Goal: Task Accomplishment & Management: Manage account settings

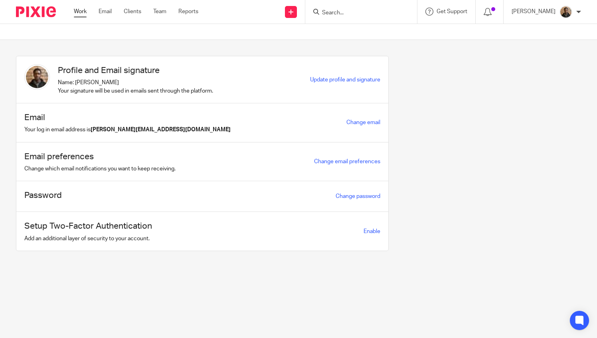
click at [84, 9] on link "Work" at bounding box center [80, 12] width 13 height 8
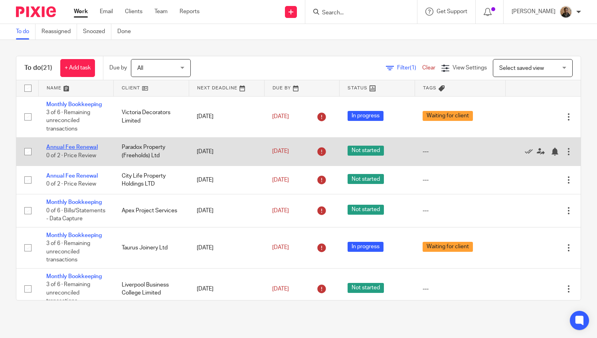
click at [73, 145] on link "Annual Fee Renewal" at bounding box center [71, 148] width 51 height 6
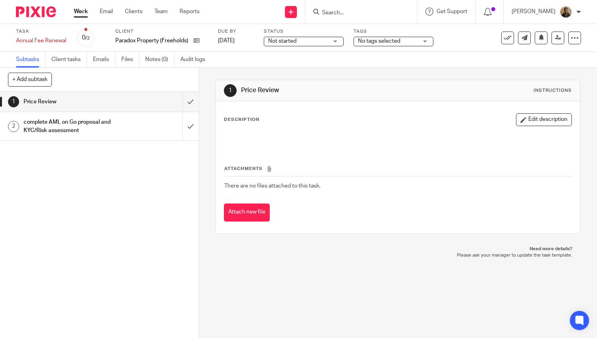
click at [416, 35] on div "Tags No tags selected Due this week Waiting for client All information received…" at bounding box center [394, 37] width 80 height 19
drag, startPoint x: 416, startPoint y: 35, endPoint x: 412, endPoint y: 46, distance: 11.4
click at [412, 46] on div "No tags selected" at bounding box center [394, 42] width 80 height 10
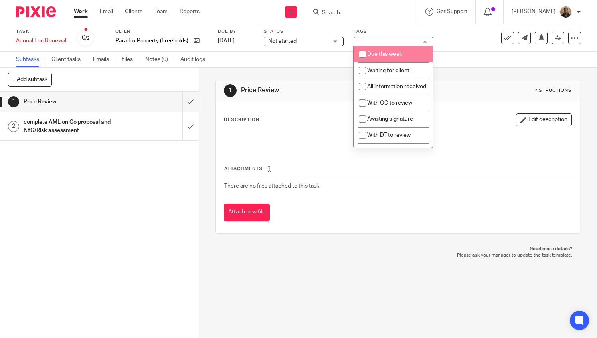
click at [385, 57] on li "Due this week" at bounding box center [393, 54] width 79 height 16
checkbox input "true"
click at [272, 63] on div "Subtasks Client tasks Emails Files Notes (0) Audit logs" at bounding box center [298, 60] width 597 height 16
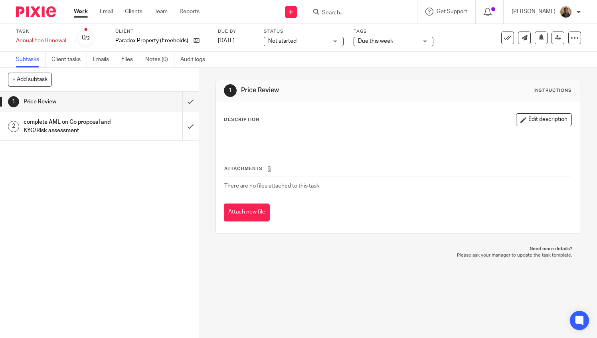
click at [81, 14] on link "Work" at bounding box center [81, 12] width 14 height 8
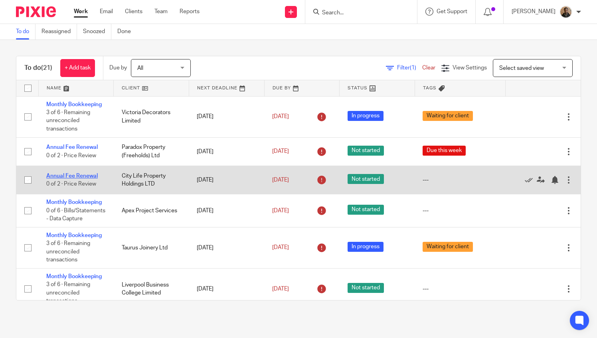
click at [79, 174] on link "Annual Fee Renewal" at bounding box center [71, 176] width 51 height 6
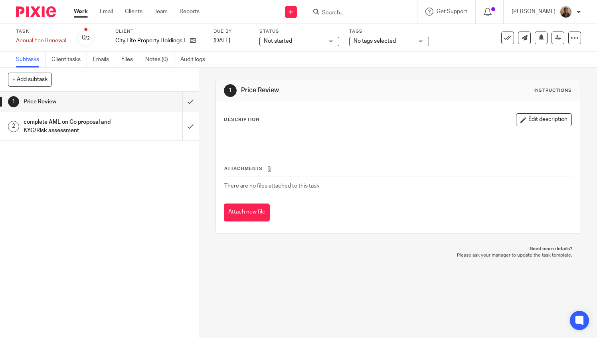
click at [410, 42] on span "No tags selected" at bounding box center [384, 41] width 60 height 8
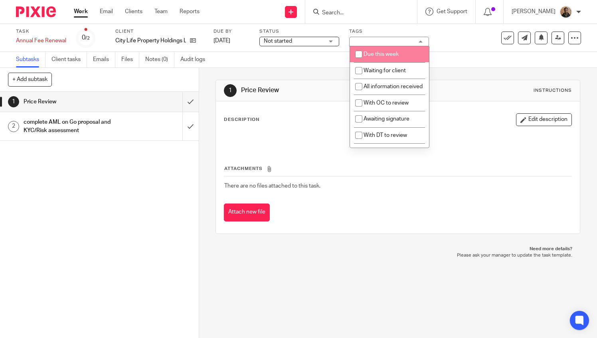
click at [374, 52] on span "Due this week" at bounding box center [381, 54] width 35 height 6
checkbox input "true"
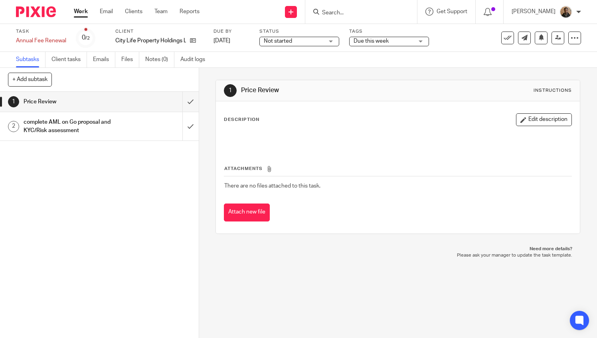
click at [272, 75] on div "1 Price Review Instructions Description Edit description Attachments There are …" at bounding box center [398, 157] width 365 height 178
click at [82, 16] on link "Work" at bounding box center [81, 12] width 14 height 8
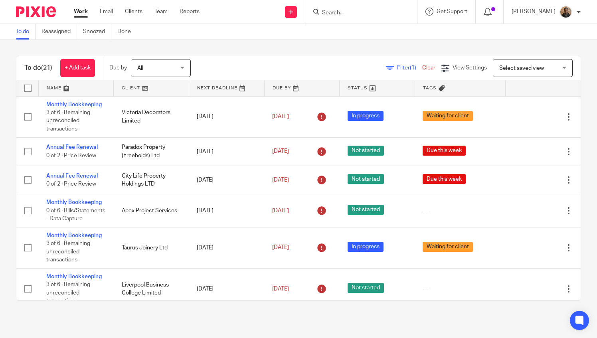
click at [527, 71] on span "Select saved view" at bounding box center [528, 67] width 58 height 17
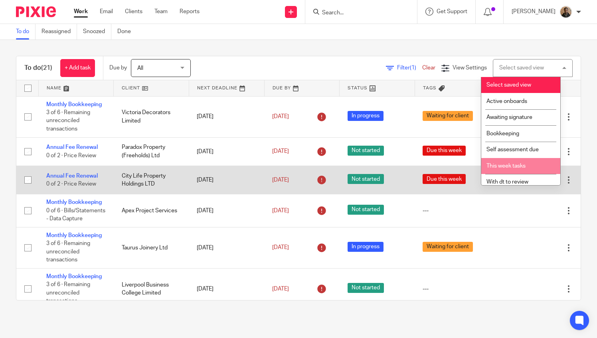
click at [489, 166] on span "This week tasks" at bounding box center [506, 166] width 39 height 6
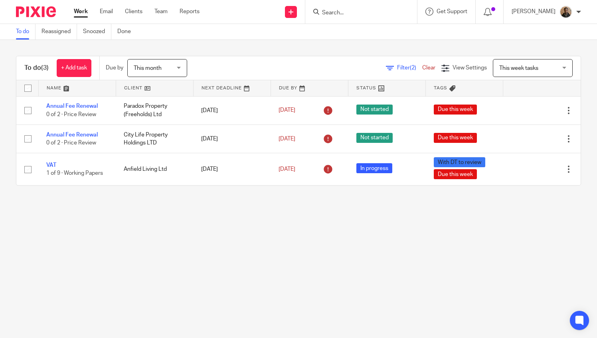
click at [143, 74] on span "This month" at bounding box center [155, 67] width 42 height 17
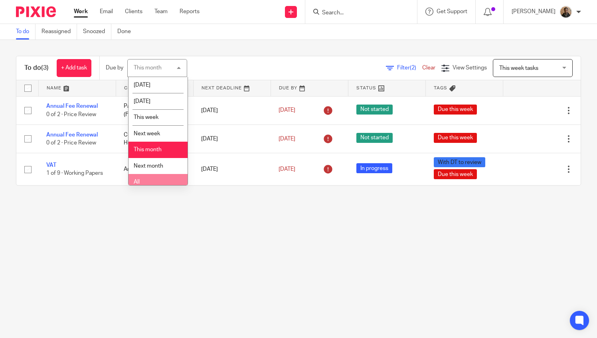
click at [150, 184] on li "All" at bounding box center [158, 182] width 59 height 16
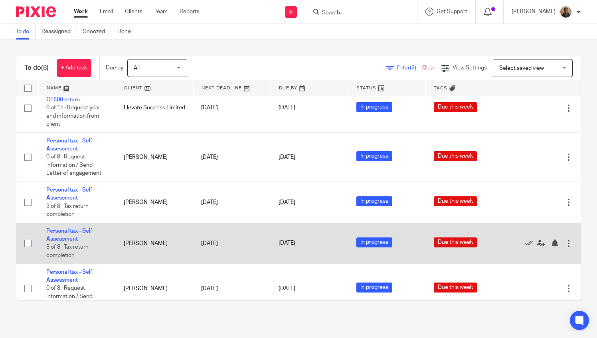
scroll to position [114, 0]
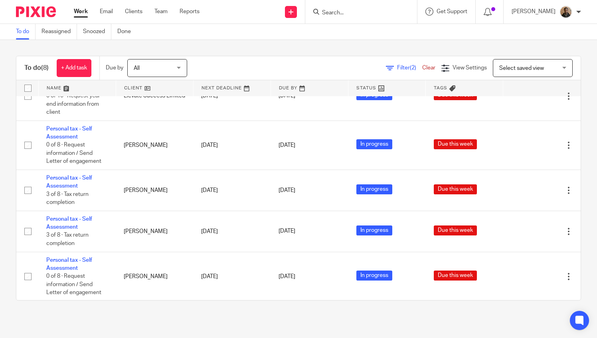
click at [141, 322] on main "To do Reassigned Snoozed Done To do (8) + Add task Due by All All Today Tomorro…" at bounding box center [298, 169] width 597 height 338
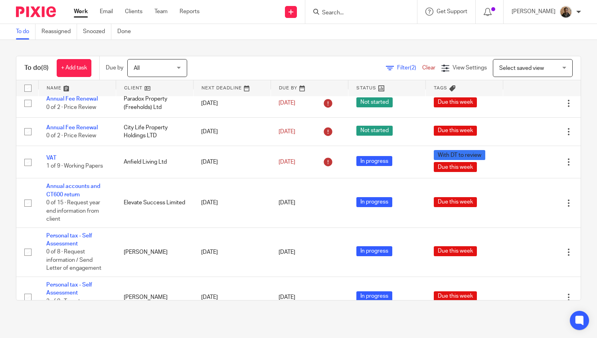
scroll to position [0, 0]
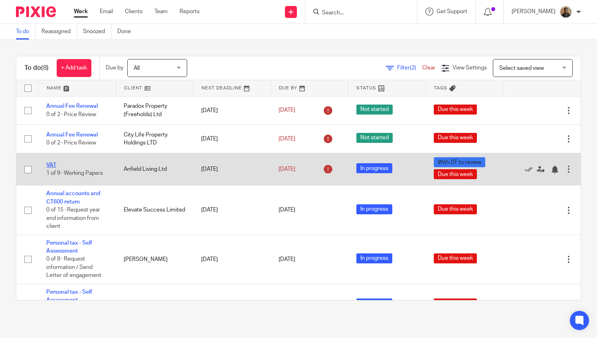
click at [53, 164] on link "VAT" at bounding box center [51, 165] width 10 height 6
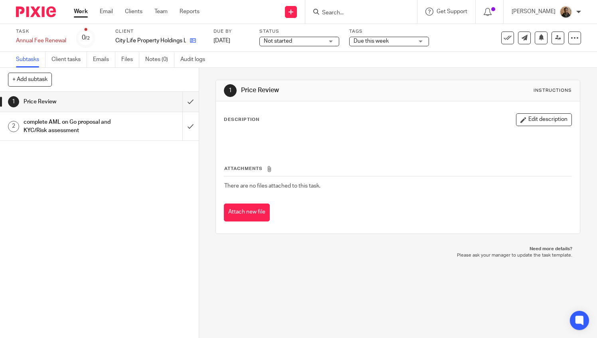
click at [192, 44] on link at bounding box center [191, 41] width 10 height 8
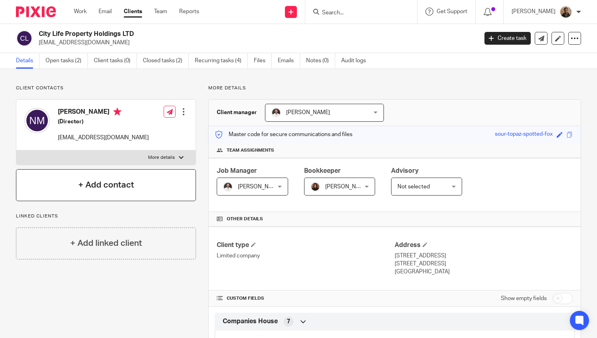
drag, startPoint x: 87, startPoint y: 279, endPoint x: 99, endPoint y: 192, distance: 87.9
click at [339, 14] on input "Search" at bounding box center [357, 13] width 72 height 7
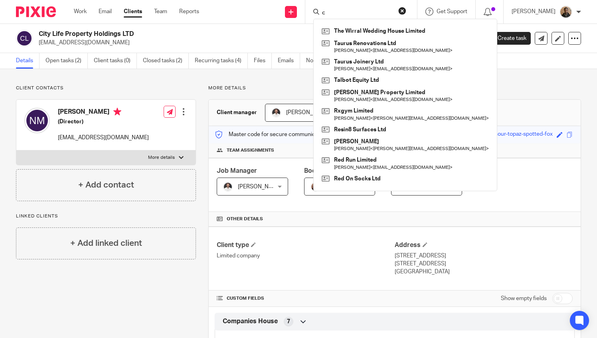
type input "c"
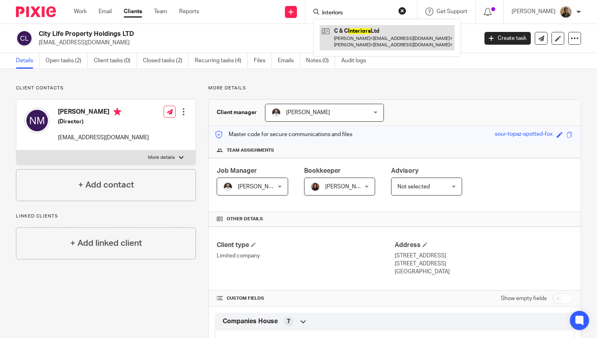
type input "interiors"
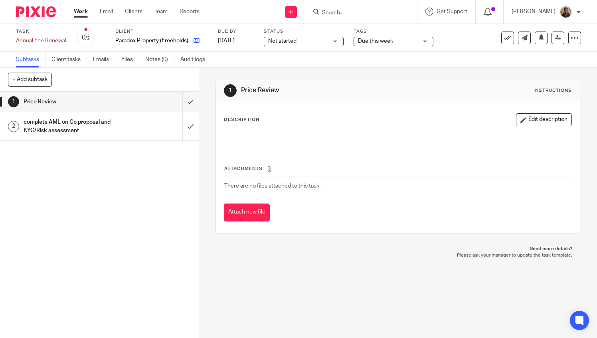
click at [197, 43] on icon at bounding box center [197, 41] width 6 height 6
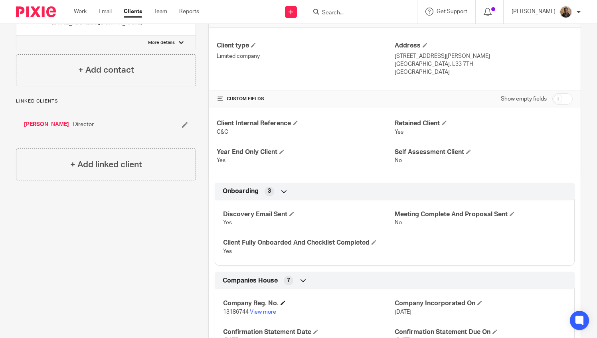
scroll to position [240, 0]
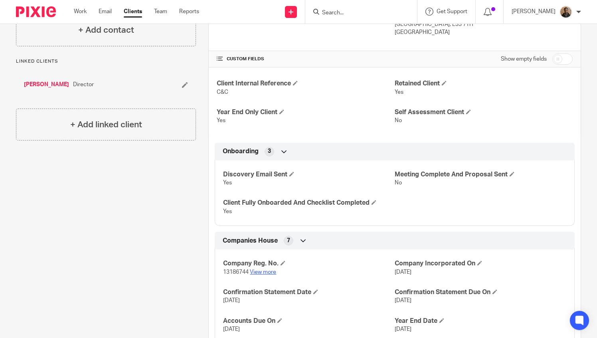
click at [254, 271] on link "View more" at bounding box center [263, 272] width 26 height 6
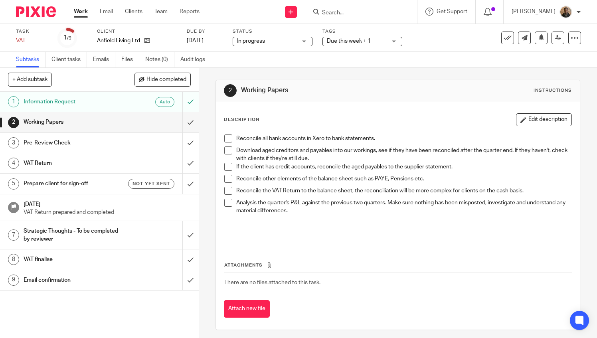
click at [227, 137] on span at bounding box center [228, 139] width 8 height 8
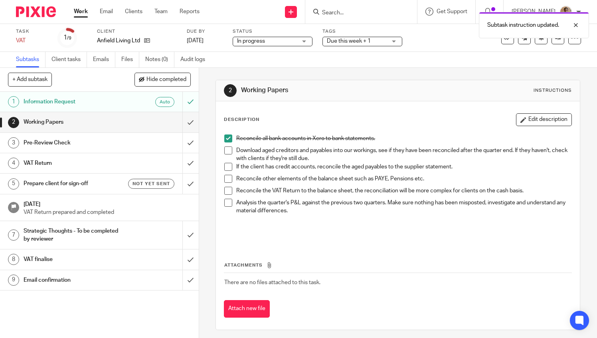
click at [224, 150] on span at bounding box center [228, 151] width 8 height 8
click at [224, 169] on span at bounding box center [228, 167] width 8 height 8
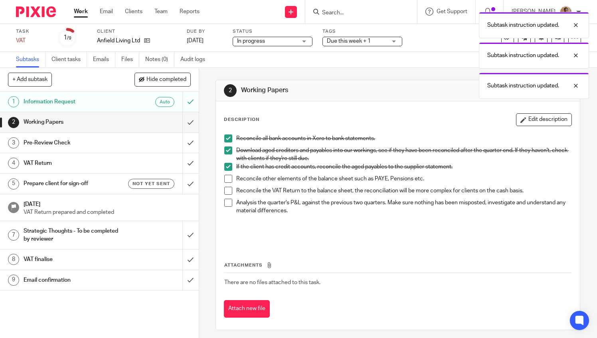
click at [226, 182] on li "Reconcile other elements of the balance sheet such as PAYE, Pensions etc." at bounding box center [397, 181] width 347 height 12
click at [226, 193] on span at bounding box center [228, 191] width 8 height 8
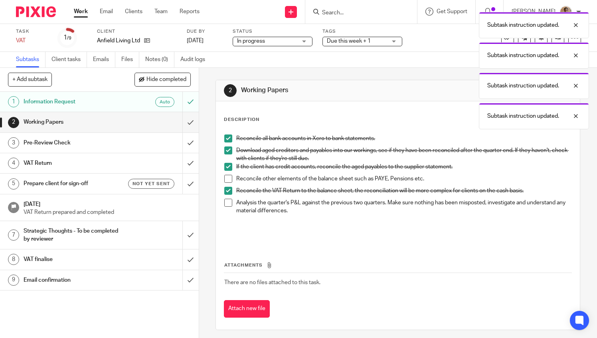
click at [226, 178] on span at bounding box center [228, 179] width 8 height 8
click at [226, 203] on span at bounding box center [228, 203] width 8 height 8
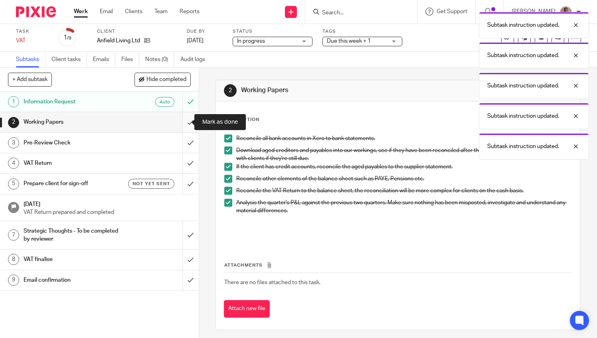
click at [179, 123] on input "submit" at bounding box center [99, 122] width 199 height 20
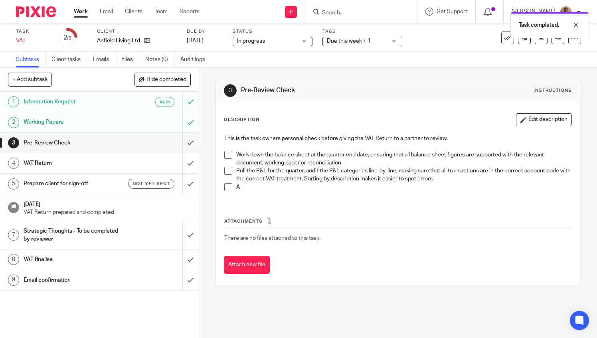
click at [227, 152] on span at bounding box center [228, 155] width 8 height 8
click at [225, 169] on span at bounding box center [228, 171] width 8 height 8
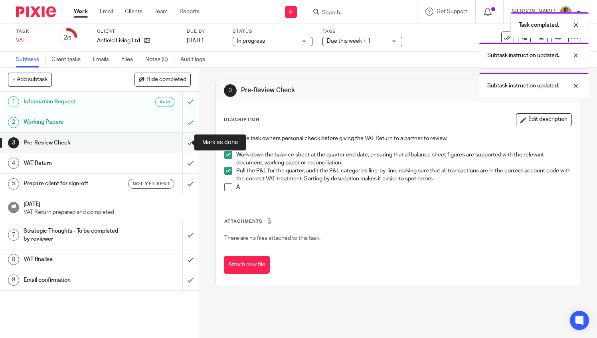
click at [188, 142] on input "submit" at bounding box center [99, 143] width 199 height 20
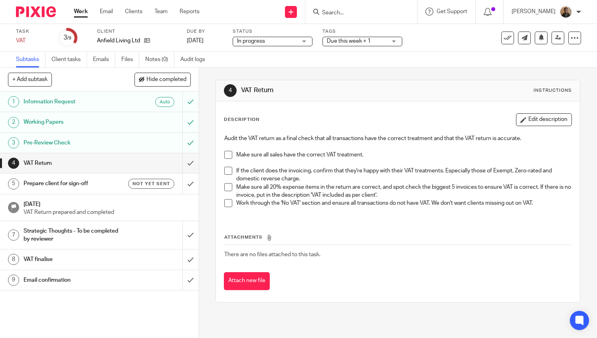
click at [166, 319] on div "1 Information Request Auto 2 Working Papers 3 Pre-Review Check 4 VAT Return 5 P…" at bounding box center [99, 215] width 199 height 246
click at [82, 12] on link "Work" at bounding box center [81, 12] width 14 height 8
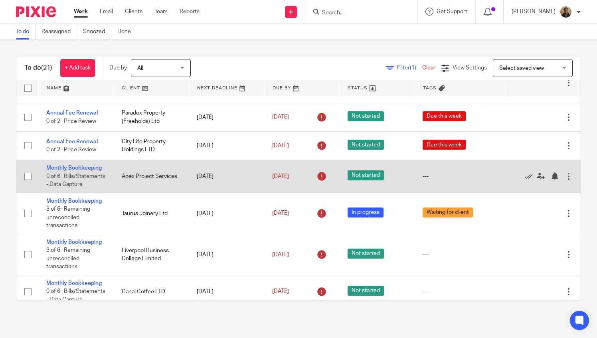
scroll to position [40, 0]
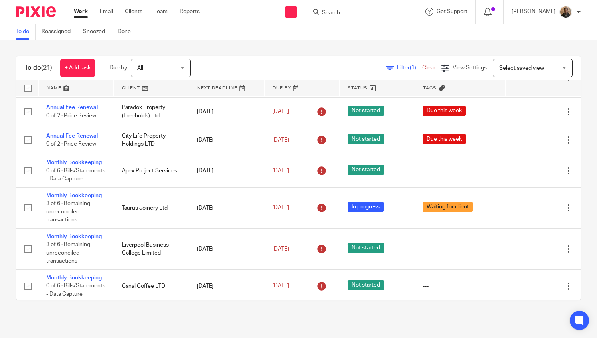
click at [534, 74] on span "Select saved view" at bounding box center [528, 67] width 58 height 17
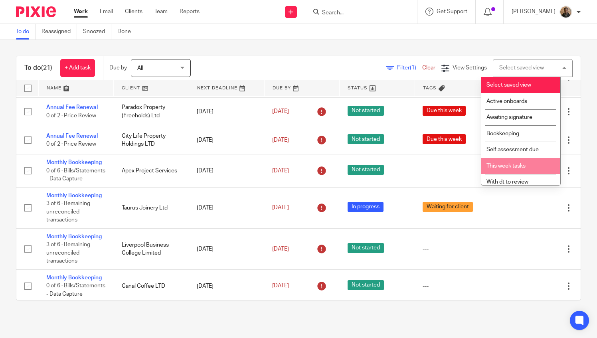
click at [507, 167] on span "This week tasks" at bounding box center [506, 166] width 39 height 6
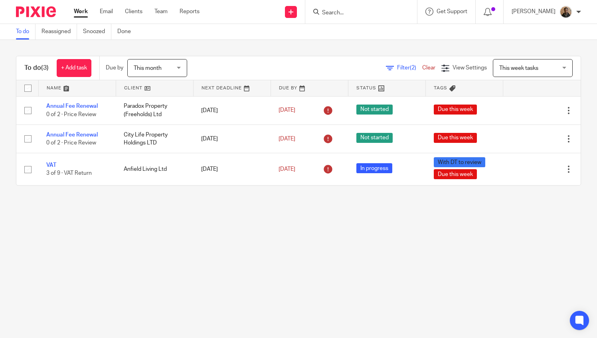
click at [180, 61] on div "This month This month" at bounding box center [157, 68] width 60 height 18
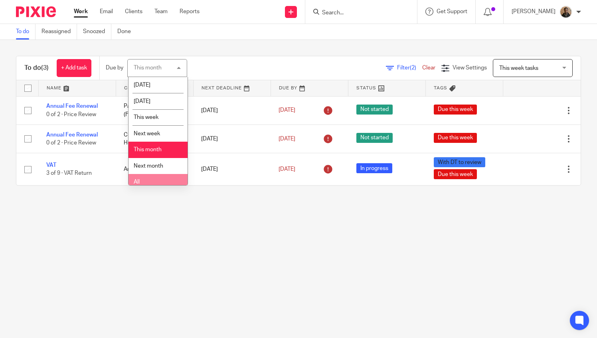
click at [165, 180] on li "All" at bounding box center [158, 182] width 59 height 16
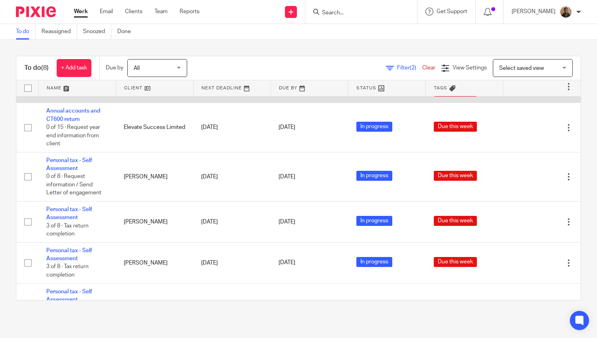
scroll to position [34, 0]
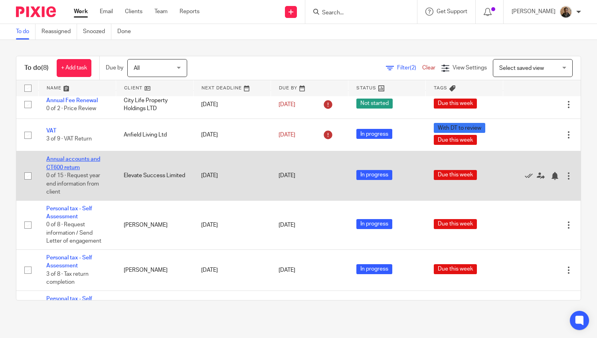
drag, startPoint x: 78, startPoint y: 155, endPoint x: 71, endPoint y: 159, distance: 7.5
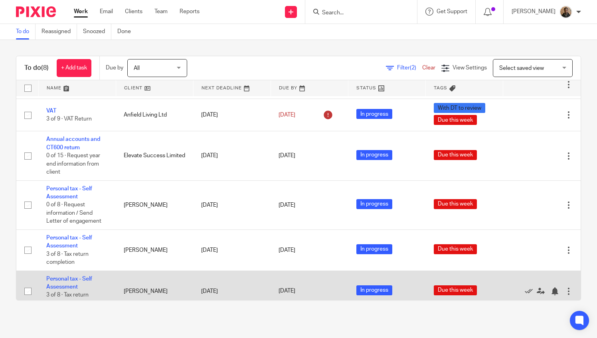
scroll to position [114, 0]
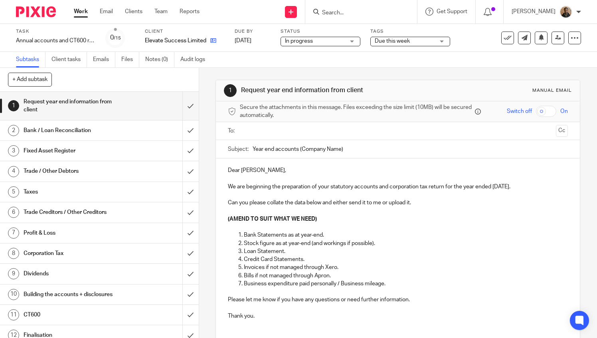
click at [208, 40] on link at bounding box center [211, 41] width 10 height 8
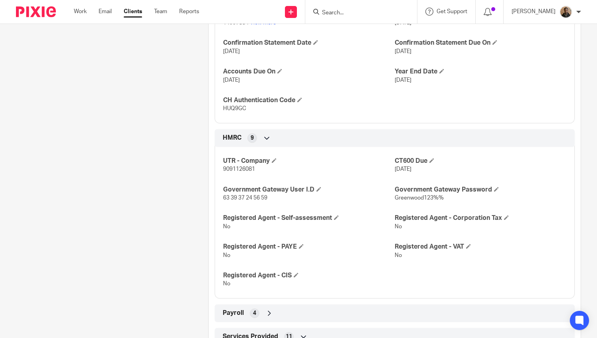
scroll to position [439, 0]
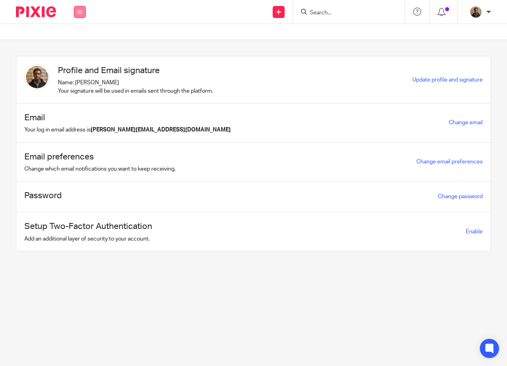
click at [82, 11] on icon at bounding box center [79, 12] width 5 height 5
click at [78, 37] on link "Work" at bounding box center [75, 37] width 13 height 6
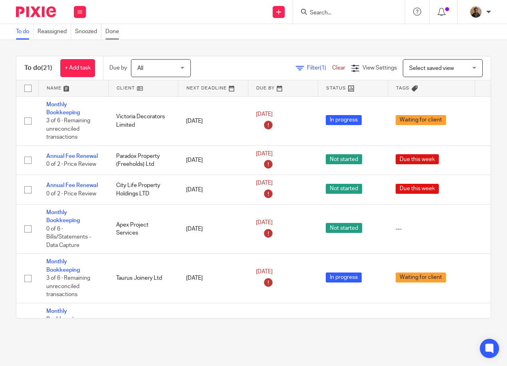
click at [107, 32] on link "Done" at bounding box center [114, 32] width 18 height 16
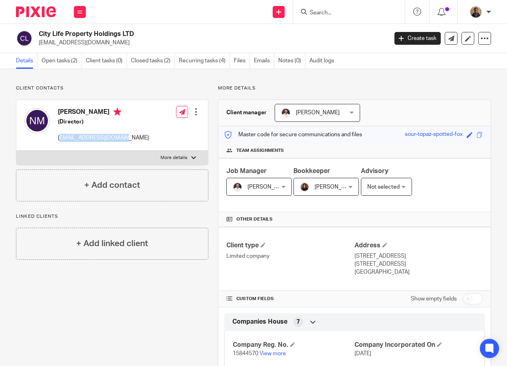
drag, startPoint x: 59, startPoint y: 138, endPoint x: 124, endPoint y: 139, distance: 64.7
click at [124, 139] on p "[EMAIL_ADDRESS][DOMAIN_NAME]" at bounding box center [103, 138] width 91 height 8
drag, startPoint x: 124, startPoint y: 139, endPoint x: 49, endPoint y: 143, distance: 74.8
click at [49, 147] on div "Nichola McCabe (Director) nicholamccabe24@outlook.com Edit contact Create clien…" at bounding box center [112, 125] width 192 height 51
drag, startPoint x: 58, startPoint y: 138, endPoint x: 143, endPoint y: 136, distance: 85.1
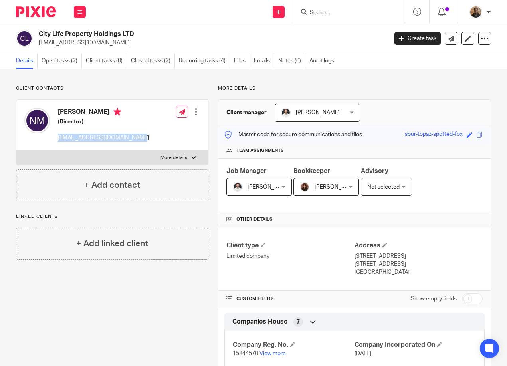
click at [143, 136] on div "Nichola McCabe (Director) nicholamccabe24@outlook.com Edit contact Create clien…" at bounding box center [112, 125] width 192 height 51
drag, startPoint x: 143, startPoint y: 136, endPoint x: 125, endPoint y: 136, distance: 18.4
copy p "nicholamccabe24@outlook.com"
click at [194, 158] on label "More details" at bounding box center [112, 157] width 192 height 14
click at [16, 150] on input "More details" at bounding box center [16, 150] width 0 height 0
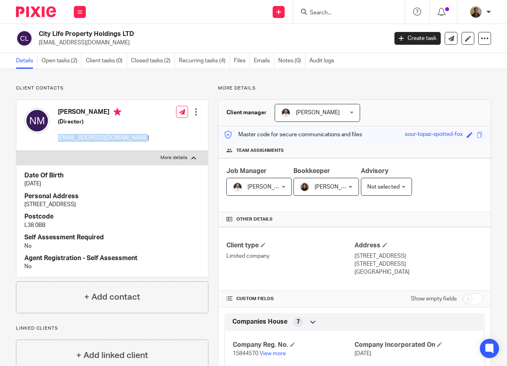
click at [186, 159] on label "More details" at bounding box center [112, 157] width 192 height 14
click at [16, 150] on input "More details" at bounding box center [16, 150] width 0 height 0
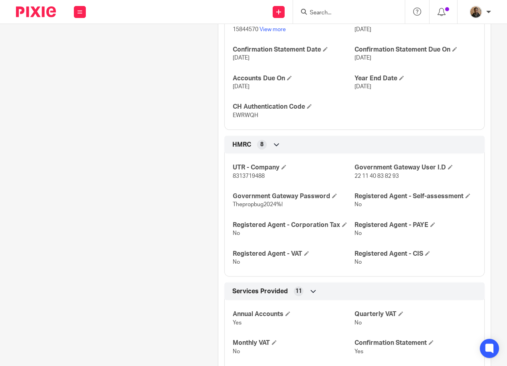
scroll to position [261, 0]
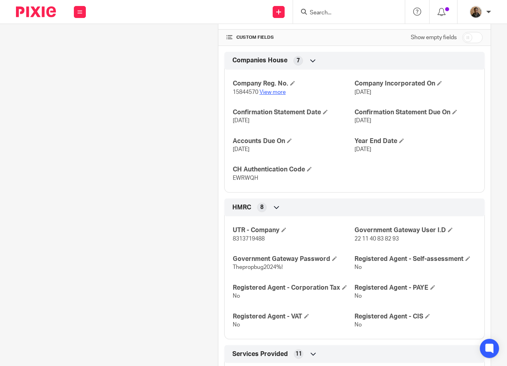
click at [277, 91] on link "View more" at bounding box center [272, 92] width 26 height 6
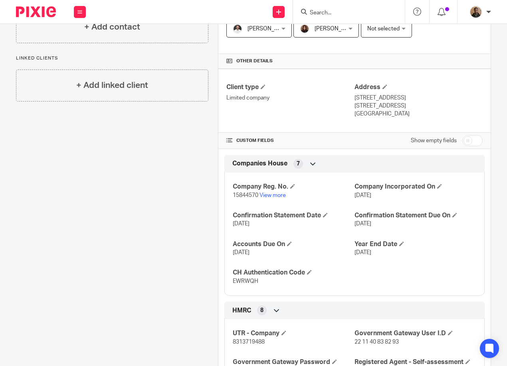
scroll to position [181, 0]
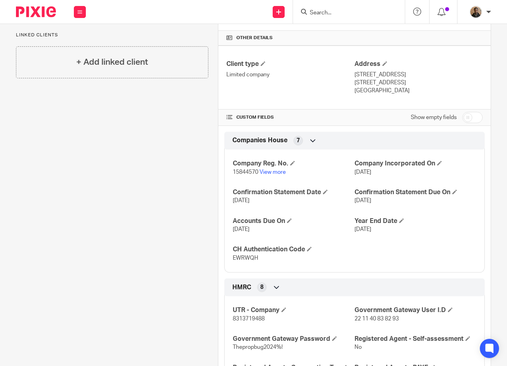
click at [280, 175] on p "15844570 View more" at bounding box center [294, 172] width 122 height 8
click at [279, 168] on p "15844570 View more" at bounding box center [294, 172] width 122 height 8
click at [279, 170] on link "View more" at bounding box center [272, 172] width 26 height 6
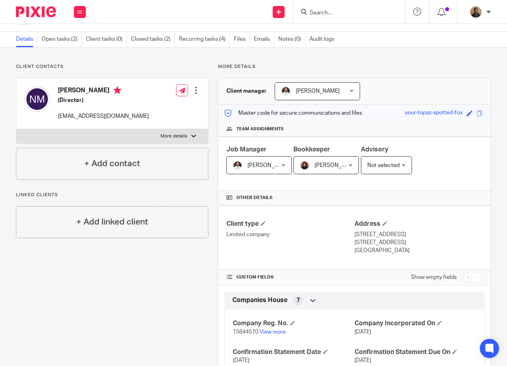
scroll to position [0, 0]
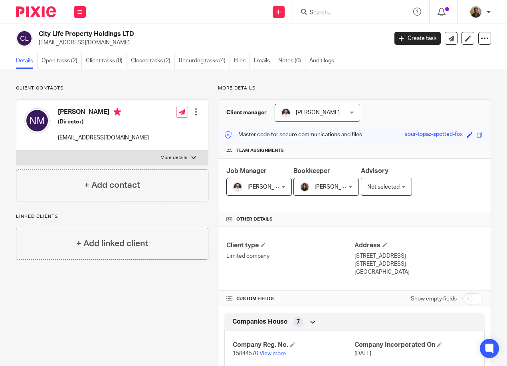
click at [178, 158] on p "More details" at bounding box center [173, 157] width 27 height 6
click at [16, 150] on input "More details" at bounding box center [16, 150] width 0 height 0
checkbox input "true"
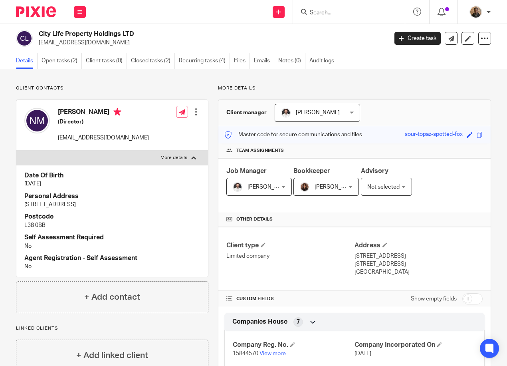
click at [174, 149] on div "Nichola McCabe (Director) nicholamccabe24@outlook.com Edit contact Create clien…" at bounding box center [112, 125] width 192 height 51
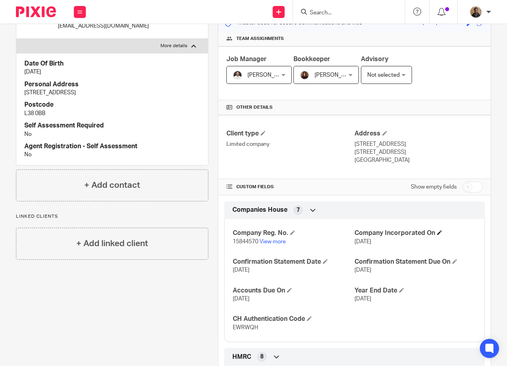
scroll to position [160, 0]
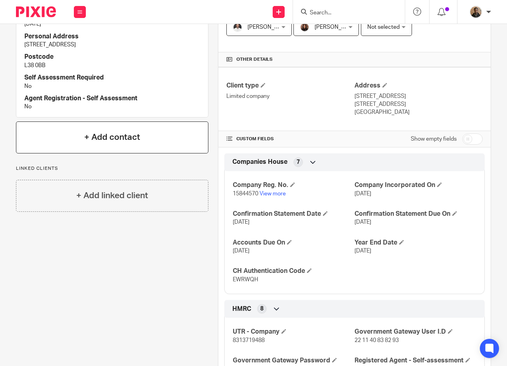
click at [125, 151] on div "+ Add contact" at bounding box center [112, 137] width 192 height 32
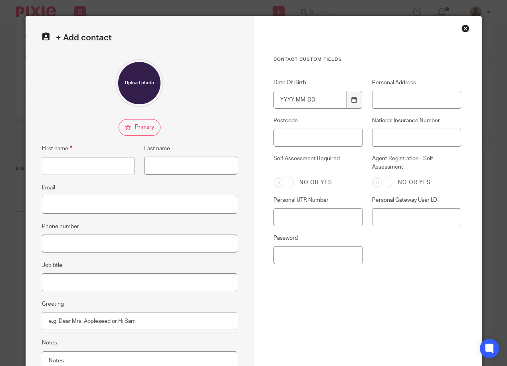
click at [462, 32] on div "Close this dialog window" at bounding box center [465, 28] width 8 height 8
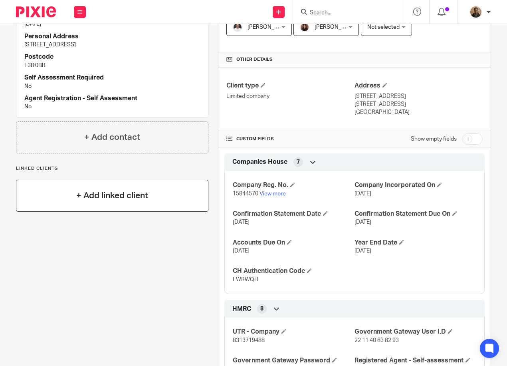
click at [110, 203] on div "+ Add linked client" at bounding box center [112, 196] width 192 height 32
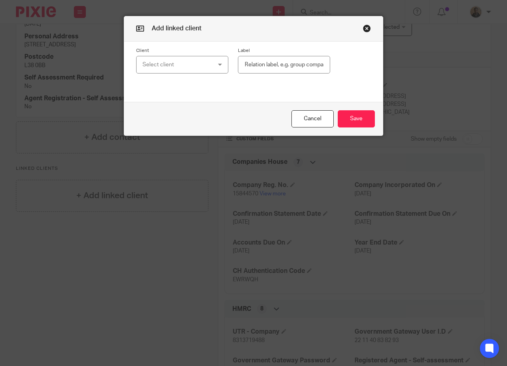
click at [180, 67] on div "Select client" at bounding box center [177, 64] width 68 height 17
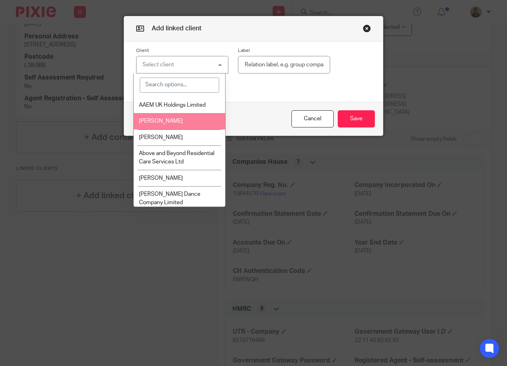
click at [301, 106] on div "Cancel Save" at bounding box center [253, 119] width 259 height 34
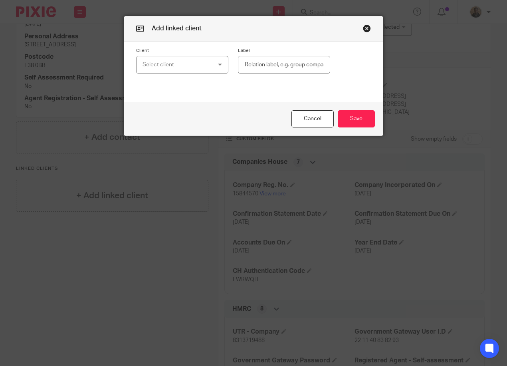
click at [214, 67] on div "Select client" at bounding box center [182, 65] width 92 height 18
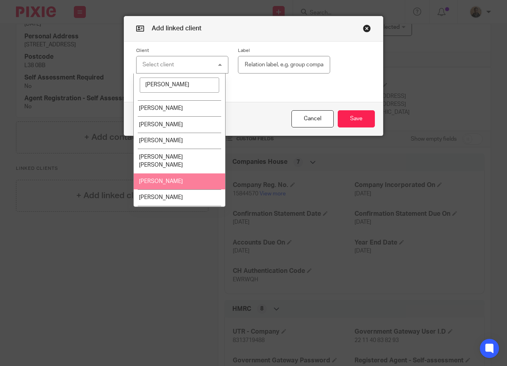
scroll to position [68, 0]
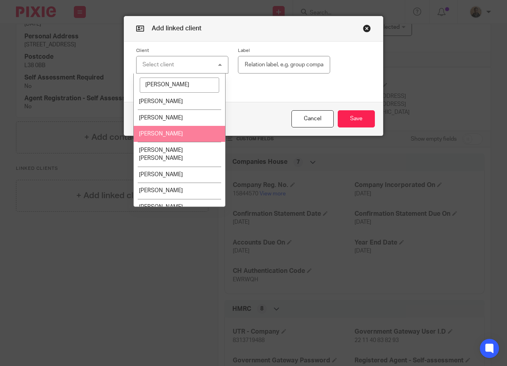
type input "michael"
click at [192, 140] on li "Michael Howard" at bounding box center [179, 134] width 91 height 16
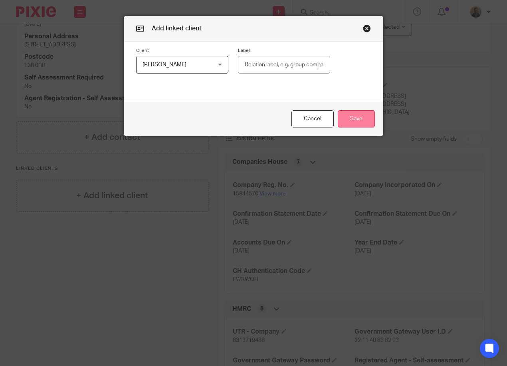
click at [366, 118] on button "Save" at bounding box center [356, 118] width 37 height 17
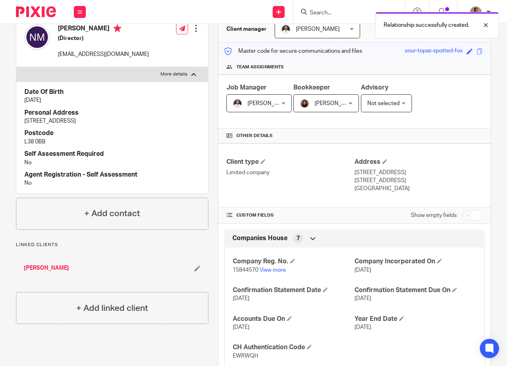
scroll to position [0, 0]
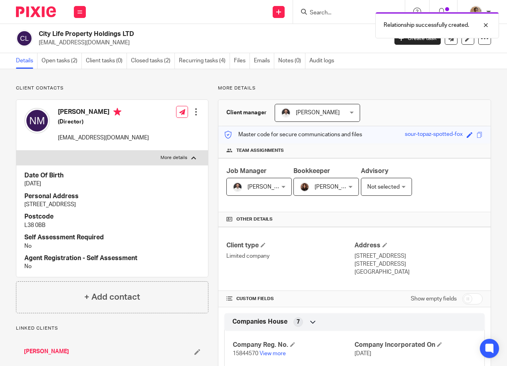
drag, startPoint x: 487, startPoint y: 26, endPoint x: 435, endPoint y: 77, distance: 73.1
click at [487, 26] on div at bounding box center [480, 25] width 22 height 10
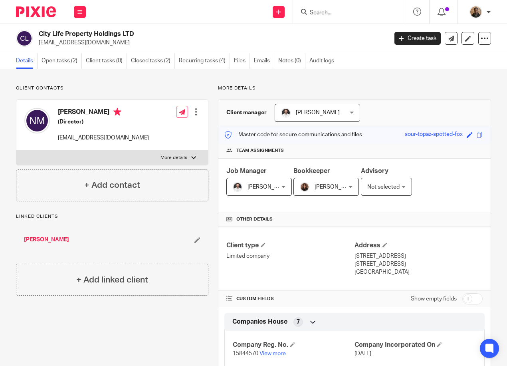
click at [195, 240] on icon at bounding box center [197, 240] width 6 height 6
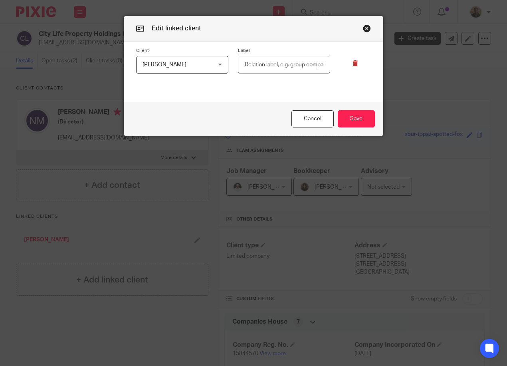
click at [357, 63] on div at bounding box center [350, 61] width 41 height 26
click at [354, 64] on icon at bounding box center [355, 63] width 6 height 6
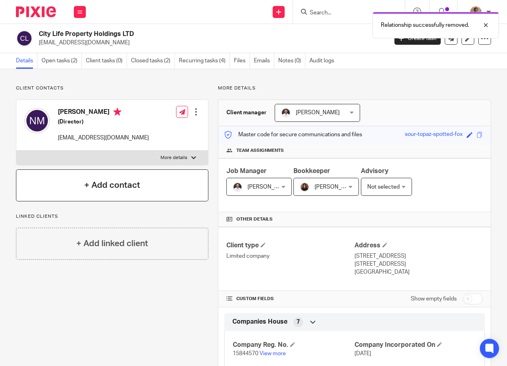
click at [121, 188] on h4 "+ Add contact" at bounding box center [112, 185] width 56 height 12
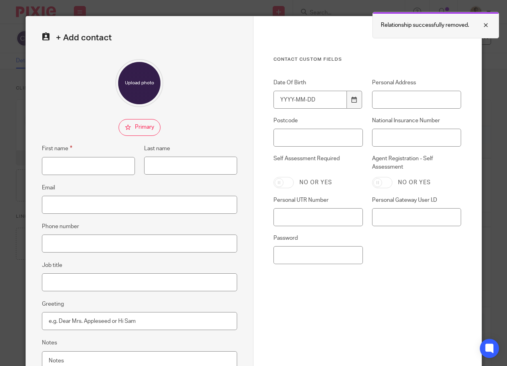
click at [484, 27] on div at bounding box center [480, 25] width 22 height 10
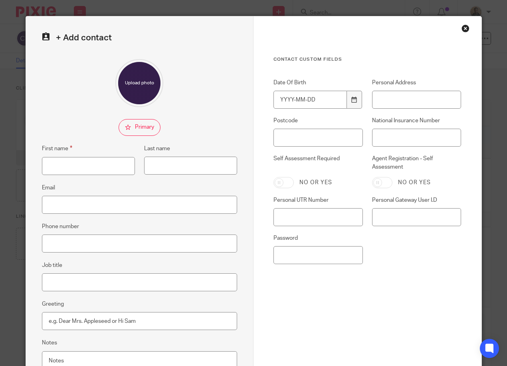
click at [463, 26] on div "Close this dialog window" at bounding box center [465, 28] width 8 height 8
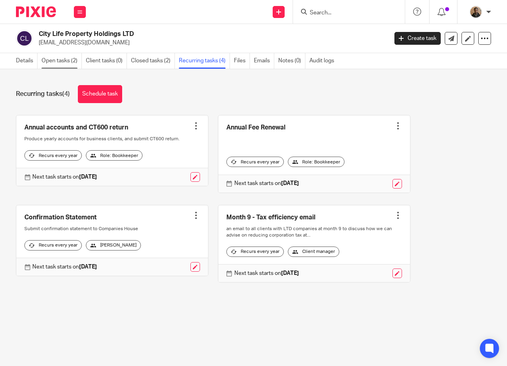
click at [58, 60] on link "Open tasks (2)" at bounding box center [62, 61] width 40 height 16
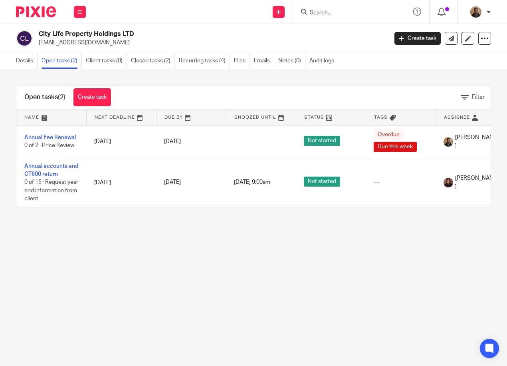
scroll to position [0, 97]
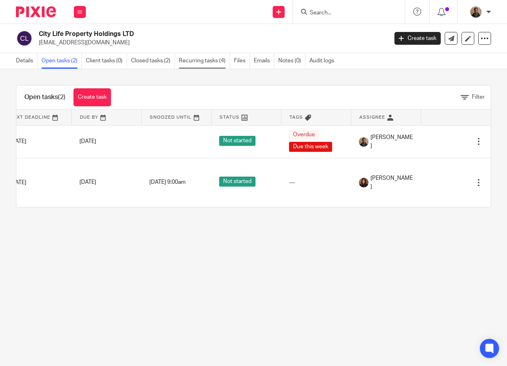
click at [216, 62] on link "Recurring tasks (4)" at bounding box center [204, 61] width 51 height 16
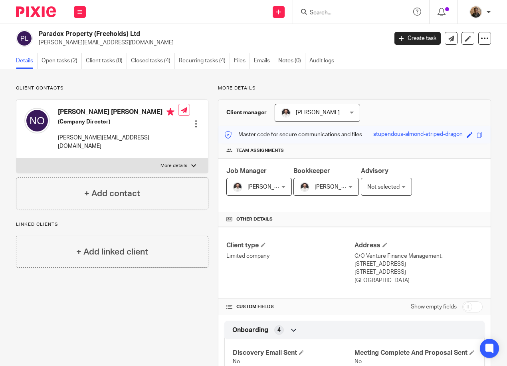
click at [314, 16] on input "Search" at bounding box center [345, 13] width 72 height 7
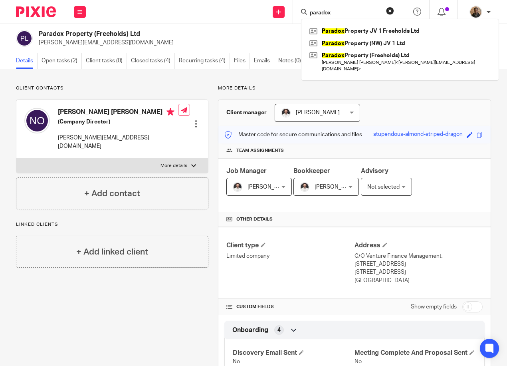
type input "paradox"
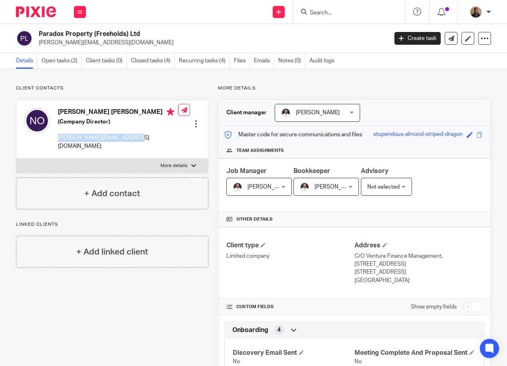
drag, startPoint x: 58, startPoint y: 137, endPoint x: 144, endPoint y: 133, distance: 86.3
click at [144, 133] on div "Neil Richard Thomas Oxton (Company Director) neil@nwfiresolutions.co.uk" at bounding box center [118, 129] width 120 height 42
drag, startPoint x: 144, startPoint y: 133, endPoint x: 111, endPoint y: 138, distance: 33.1
copy p "[PERSON_NAME][EMAIL_ADDRESS][DOMAIN_NAME]"
click at [169, 162] on p "More details" at bounding box center [173, 165] width 27 height 6
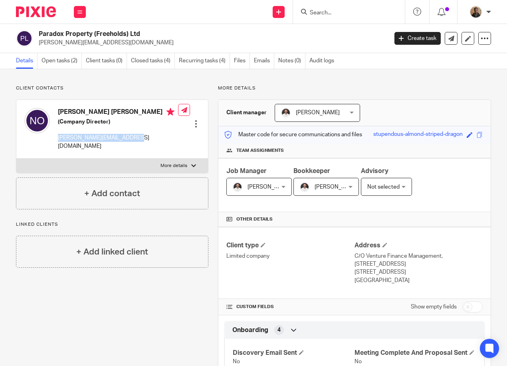
click at [16, 158] on input "More details" at bounding box center [16, 158] width 0 height 0
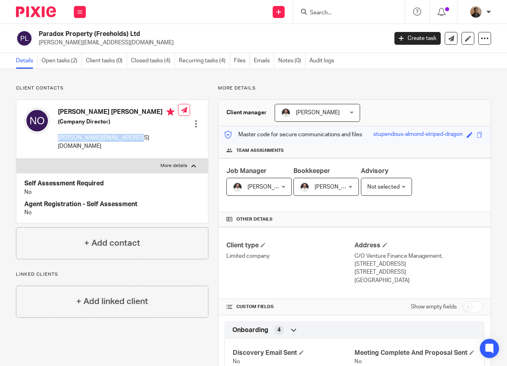
click at [168, 158] on label "More details" at bounding box center [112, 165] width 192 height 14
click at [16, 158] on input "More details" at bounding box center [16, 158] width 0 height 0
checkbox input "false"
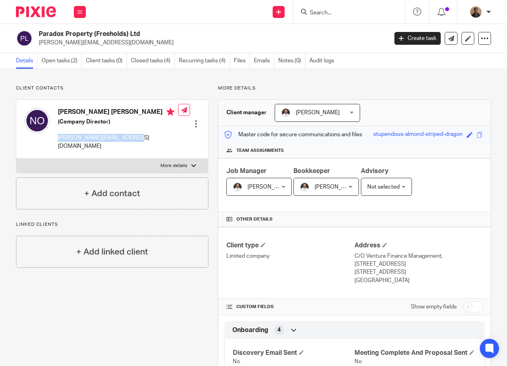
drag, startPoint x: 189, startPoint y: 112, endPoint x: 162, endPoint y: 127, distance: 31.3
click at [162, 127] on div "Neil Richard Thomas Oxton (Company Director) neil@nwfiresolutions.co.uk Edit co…" at bounding box center [112, 129] width 192 height 59
drag, startPoint x: 88, startPoint y: 108, endPoint x: 202, endPoint y: 94, distance: 114.6
click at [201, 95] on div "Client contacts Neil Richard Thomas Oxton (Company Director) neil@nwfiresolutio…" at bounding box center [112, 147] width 192 height 124
click at [195, 120] on div at bounding box center [196, 124] width 8 height 8
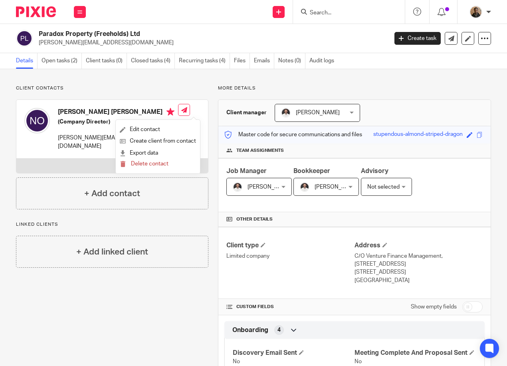
click at [119, 89] on p "Client contacts" at bounding box center [112, 88] width 192 height 6
click at [319, 10] on input "Search" at bounding box center [345, 13] width 72 height 7
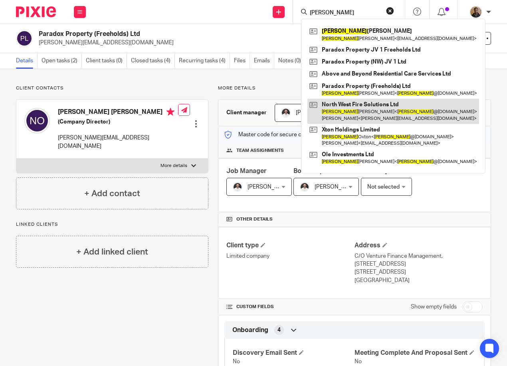
type input "neil"
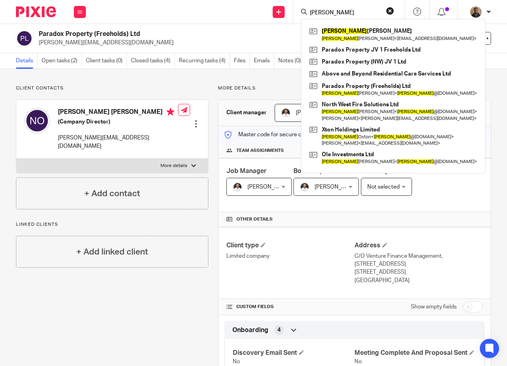
drag, startPoint x: 280, startPoint y: 248, endPoint x: 297, endPoint y: 237, distance: 20.7
click at [283, 246] on h4 "Client type" at bounding box center [290, 245] width 128 height 8
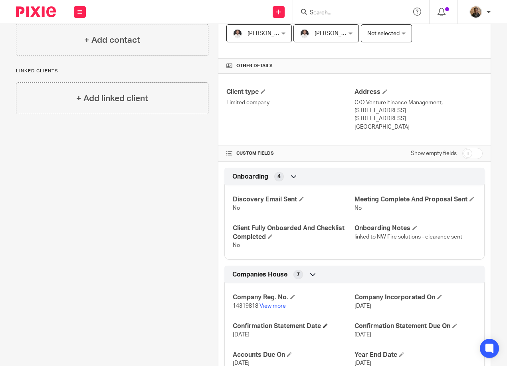
scroll to position [200, 0]
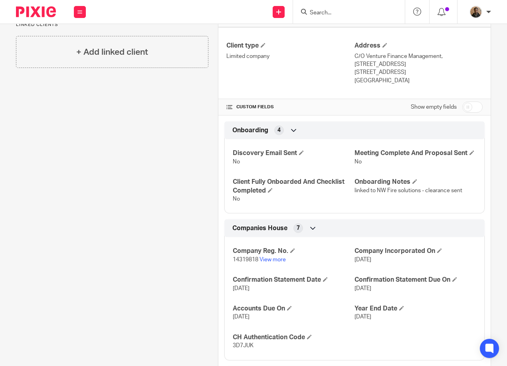
click at [268, 263] on p "14319818 View more" at bounding box center [294, 259] width 122 height 8
click at [270, 262] on link "View more" at bounding box center [272, 260] width 26 height 6
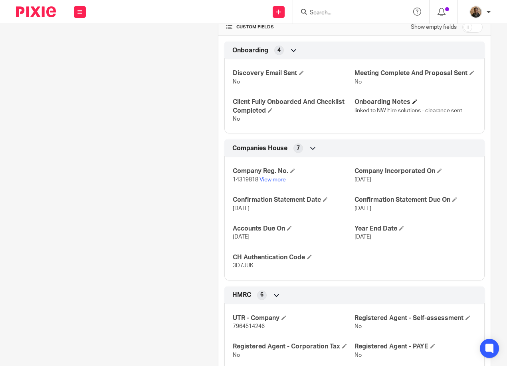
scroll to position [80, 0]
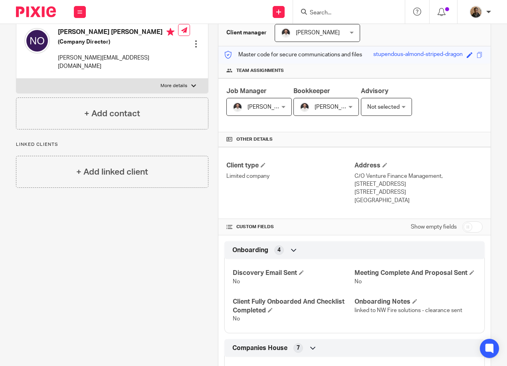
click at [194, 10] on div "Send new email Create task Add client Request signature Get Support Contact Sup…" at bounding box center [300, 12] width 413 height 24
drag, startPoint x: 203, startPoint y: 1, endPoint x: 245, endPoint y: 26, distance: 48.9
click at [223, 41] on div "Client manager Dom Talbot Dom Talbot Adam Osman Dom Talbot Erica Smith Loz Whit…" at bounding box center [354, 33] width 272 height 26
drag, startPoint x: 85, startPoint y: 258, endPoint x: 131, endPoint y: 229, distance: 54.0
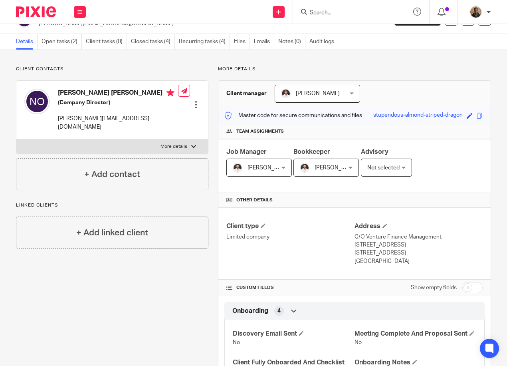
scroll to position [0, 0]
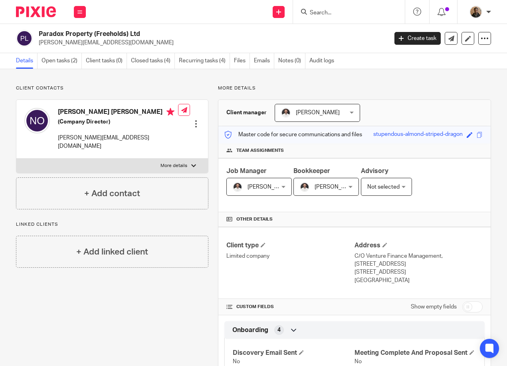
click at [53, 59] on link "Open tasks (2)" at bounding box center [62, 61] width 40 height 16
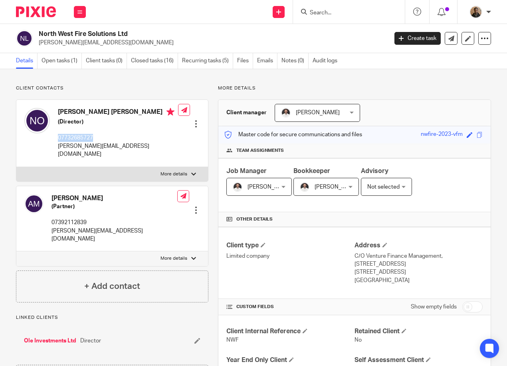
drag, startPoint x: 57, startPoint y: 139, endPoint x: 112, endPoint y: 135, distance: 54.4
click at [112, 135] on div "[PERSON_NAME] [PERSON_NAME] (Director) 07732685727 [PERSON_NAME][EMAIL_ADDRESS]…" at bounding box center [101, 133] width 154 height 58
drag, startPoint x: 112, startPoint y: 135, endPoint x: 89, endPoint y: 137, distance: 23.2
copy p "07732685727"
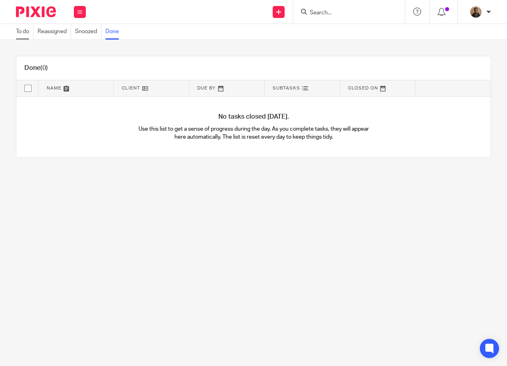
click at [24, 28] on link "To do" at bounding box center [25, 32] width 18 height 16
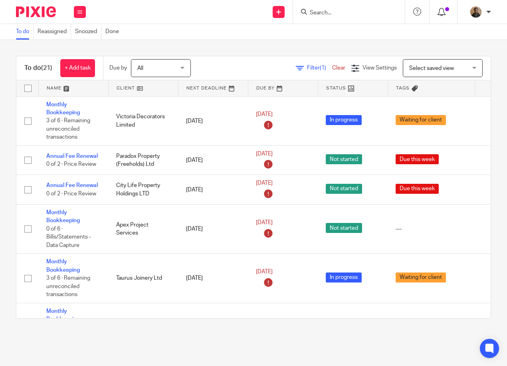
click at [447, 13] on div at bounding box center [444, 11] width 12 height 9
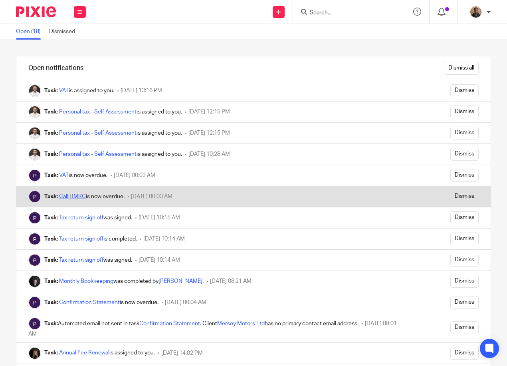
click at [81, 197] on link "Call HMRC" at bounding box center [72, 197] width 27 height 6
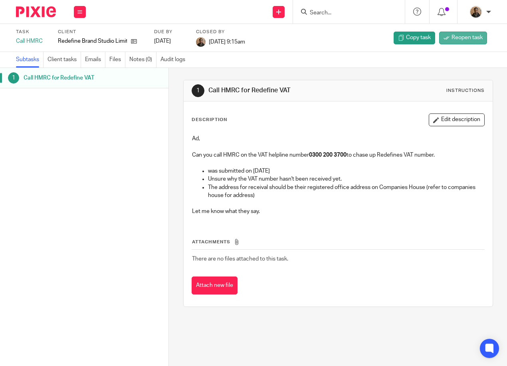
click at [444, 38] on link "Reopen task" at bounding box center [463, 38] width 48 height 13
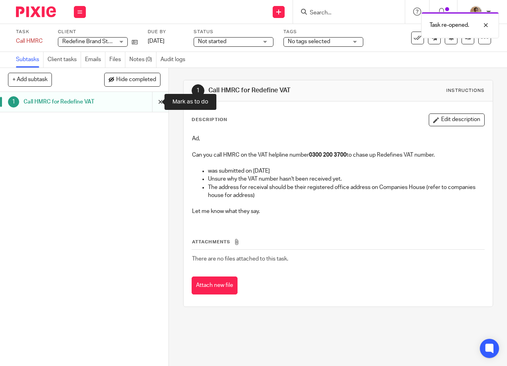
click at [153, 107] on input "submit" at bounding box center [84, 102] width 168 height 20
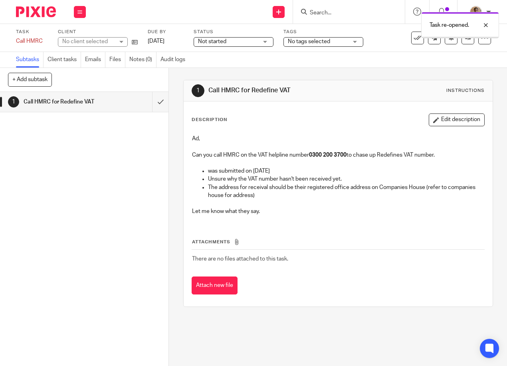
click at [153, 135] on div "1 Call HMRC for Redefine VAT" at bounding box center [84, 229] width 168 height 274
click at [80, 15] on button at bounding box center [80, 12] width 12 height 12
click at [80, 36] on link "Work" at bounding box center [76, 37] width 14 height 6
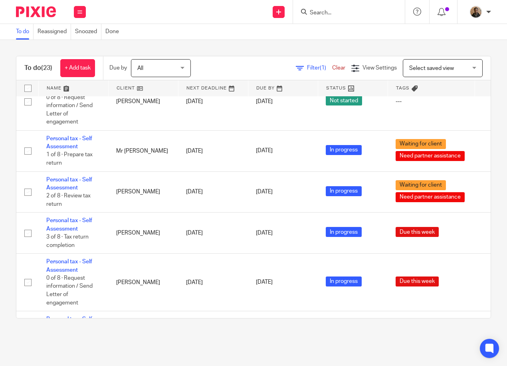
scroll to position [589, 0]
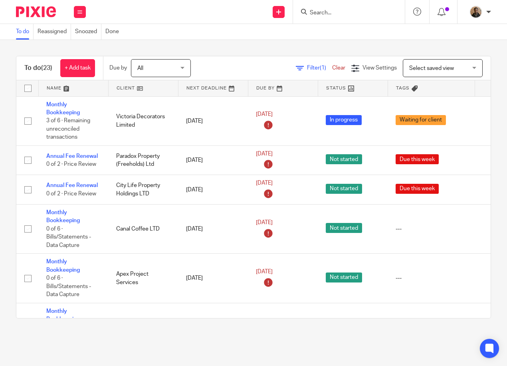
click at [332, 70] on link "Clear" at bounding box center [338, 68] width 13 height 6
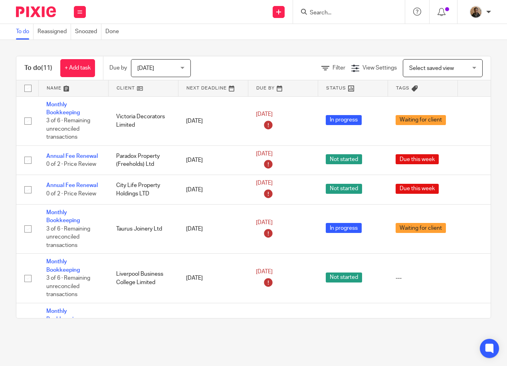
click at [183, 66] on div "Today Today" at bounding box center [161, 68] width 60 height 18
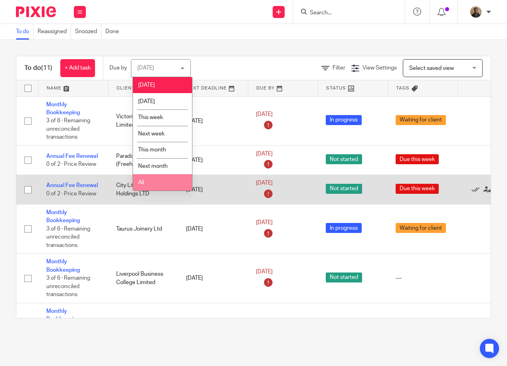
click at [171, 180] on li "All" at bounding box center [162, 182] width 59 height 16
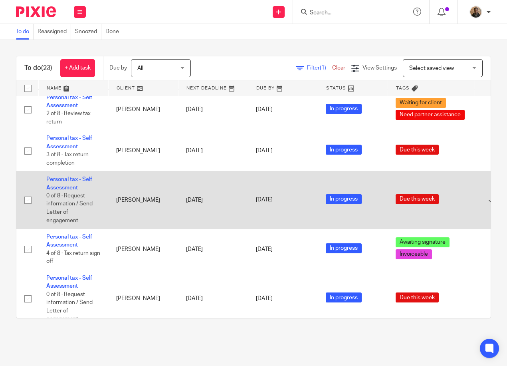
scroll to position [749, 0]
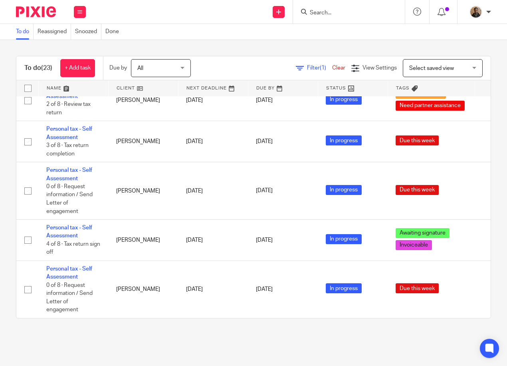
click at [417, 67] on span "Select saved view" at bounding box center [431, 68] width 45 height 6
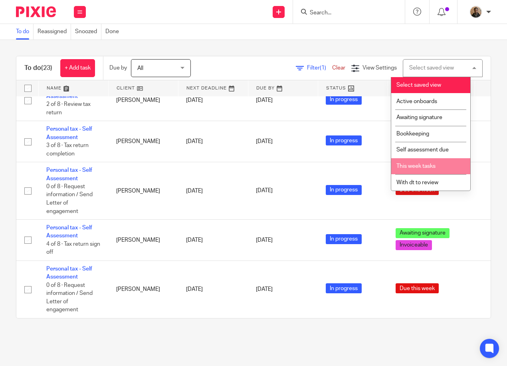
click at [414, 168] on span "This week tasks" at bounding box center [415, 166] width 39 height 6
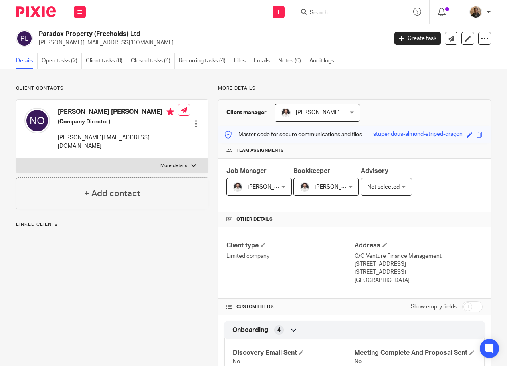
click at [321, 11] on input "Search" at bounding box center [345, 13] width 72 height 7
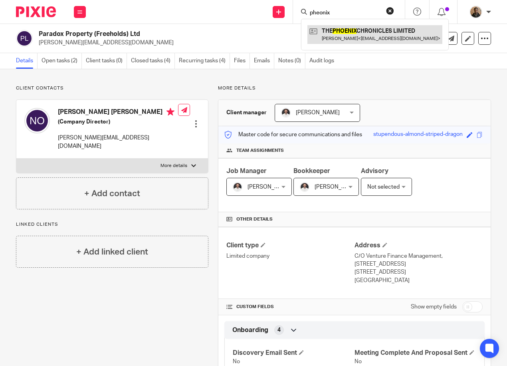
type input "pheonix"
click at [356, 34] on link at bounding box center [374, 34] width 135 height 18
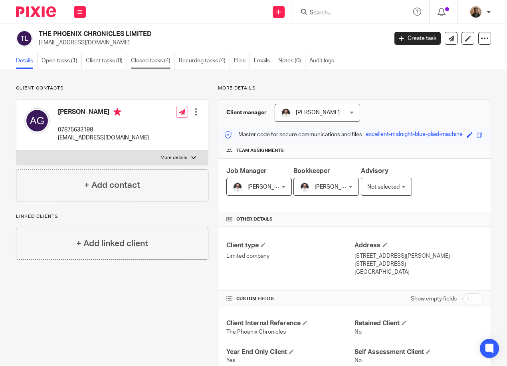
click at [164, 63] on link "Closed tasks (4)" at bounding box center [153, 61] width 44 height 16
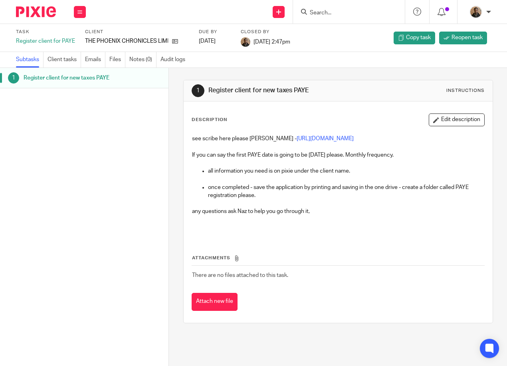
click at [356, 134] on div "see scribe here please Adam - https://scribehow.com/shared/Microsoft_edge_Workf…" at bounding box center [338, 184] width 300 height 107
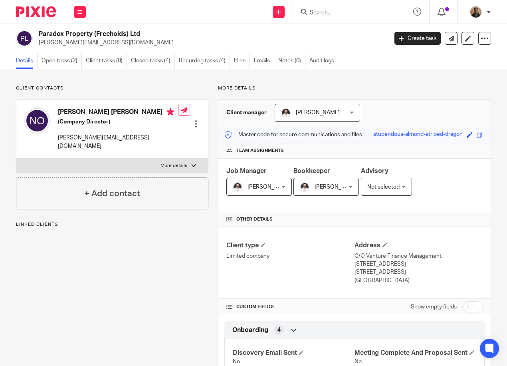
click at [327, 10] on input "Search" at bounding box center [345, 13] width 72 height 7
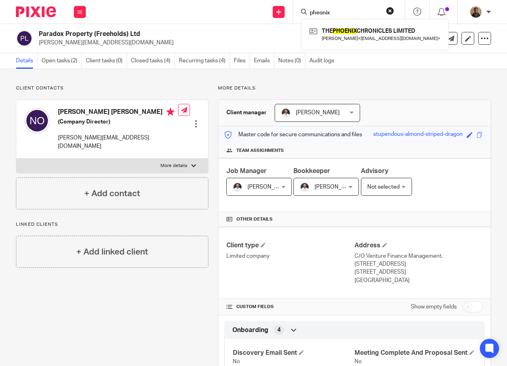
type input "pheonix"
click button "submit" at bounding box center [0, 0] width 0 height 0
click at [364, 46] on div "THE PHOENIX CHRONICLES LIMITED [PERSON_NAME] < [EMAIL_ADDRESS][DOMAIN_NAME] >" at bounding box center [375, 34] width 148 height 31
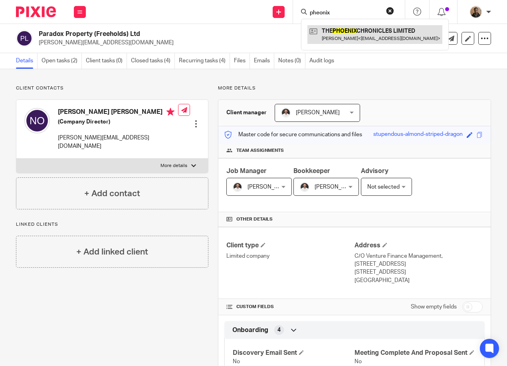
click at [368, 40] on link at bounding box center [374, 34] width 135 height 18
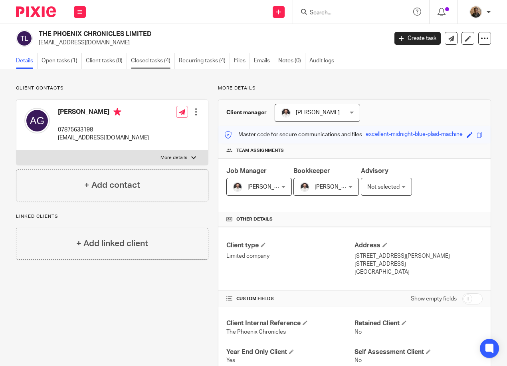
click at [147, 63] on link "Closed tasks (4)" at bounding box center [153, 61] width 44 height 16
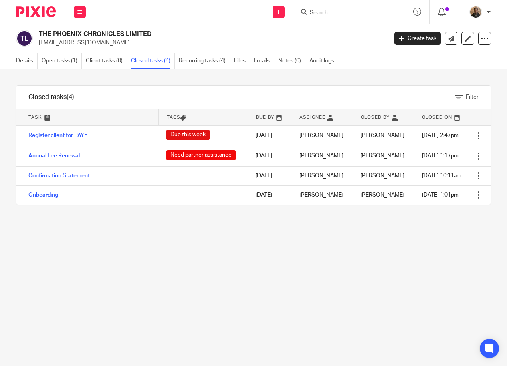
drag, startPoint x: 62, startPoint y: 136, endPoint x: 269, endPoint y: 234, distance: 229.1
click at [303, 246] on div "Filter tasks Only show tasks matching all of these conditions 1 Task name Is Is…" at bounding box center [253, 217] width 507 height 297
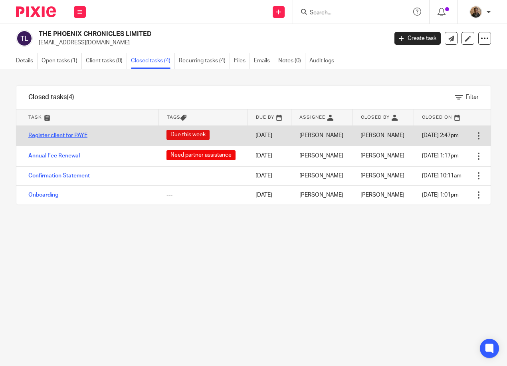
click at [77, 135] on link "Register client for PAYE" at bounding box center [57, 136] width 59 height 6
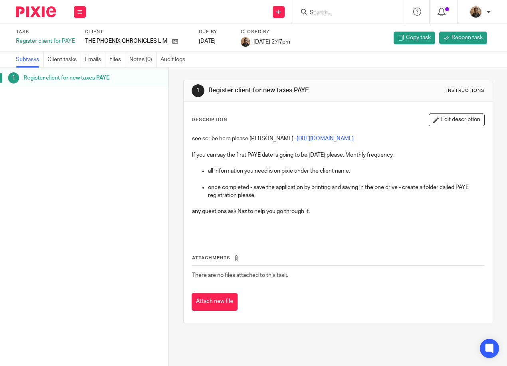
click at [282, 71] on div "1 Register client for new taxes PAYE Instructions Description Edit description …" at bounding box center [338, 201] width 310 height 267
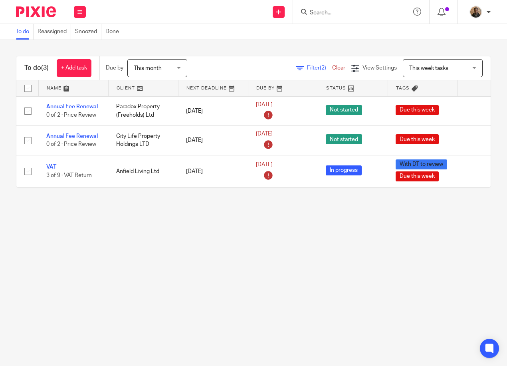
drag, startPoint x: 177, startPoint y: 65, endPoint x: 177, endPoint y: 70, distance: 5.2
click at [176, 65] on span "This month" at bounding box center [155, 67] width 42 height 17
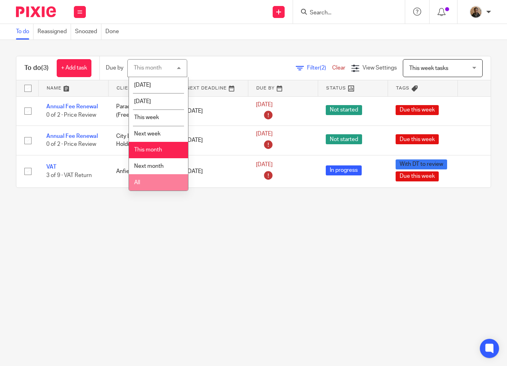
click at [172, 179] on li "All" at bounding box center [158, 182] width 59 height 16
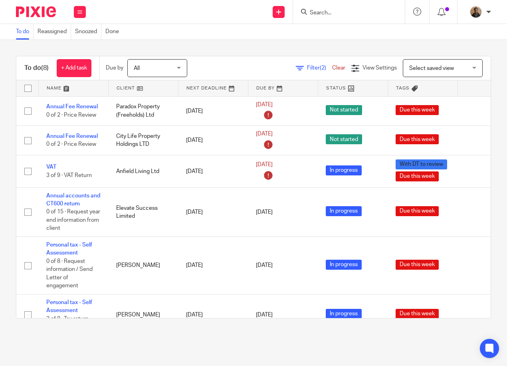
click at [440, 71] on span "Select saved view" at bounding box center [438, 67] width 58 height 17
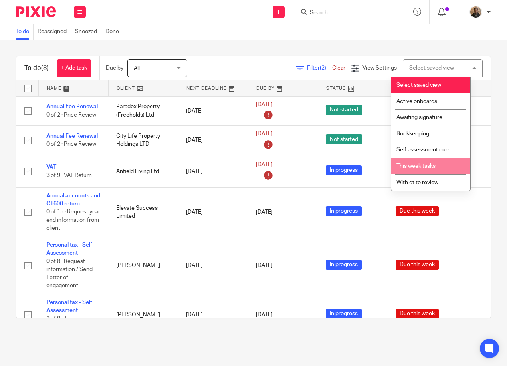
click at [435, 164] on span "This week tasks" at bounding box center [415, 166] width 39 height 6
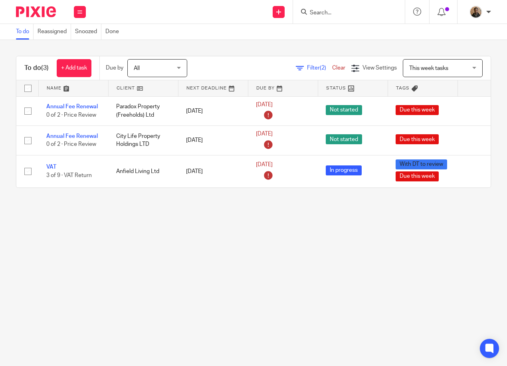
click at [214, 53] on div "To do (3) + Add task Due by All All Today Tomorrow This week Next week This mon…" at bounding box center [253, 122] width 507 height 164
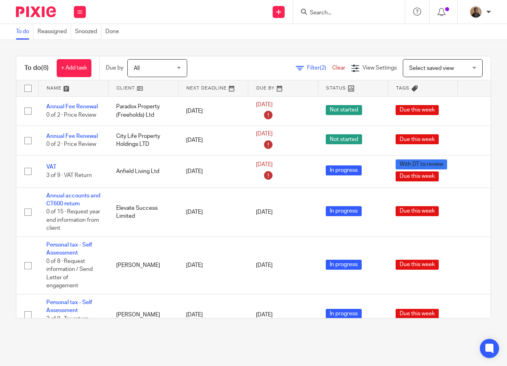
click at [409, 67] on span "Select saved view" at bounding box center [431, 68] width 45 height 6
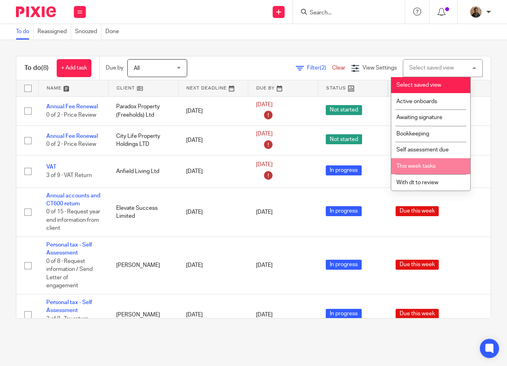
click at [408, 168] on span "This week tasks" at bounding box center [415, 166] width 39 height 6
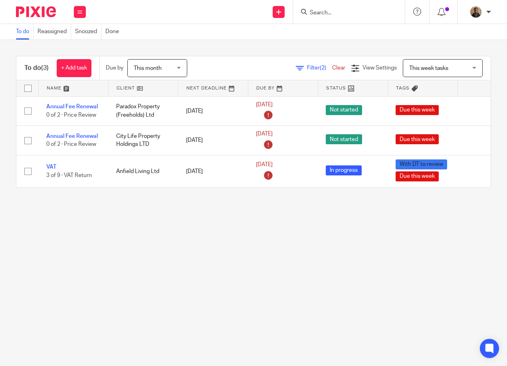
click at [155, 62] on span "This month" at bounding box center [155, 67] width 42 height 17
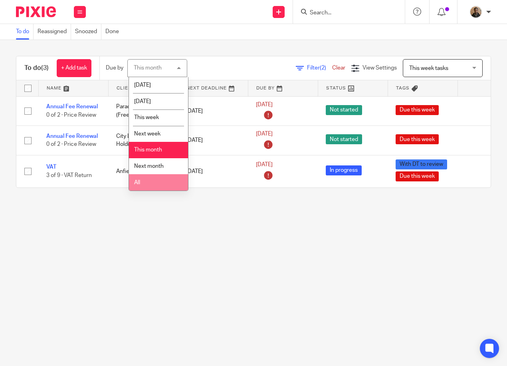
click at [163, 181] on li "All" at bounding box center [158, 182] width 59 height 16
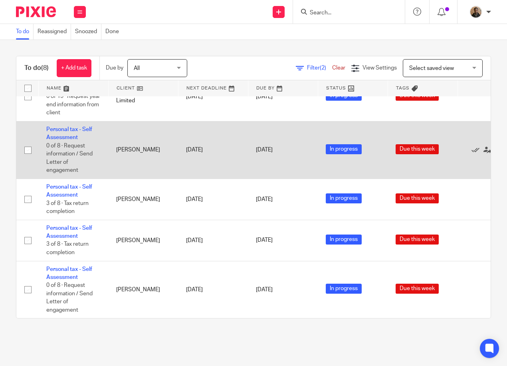
scroll to position [121, 0]
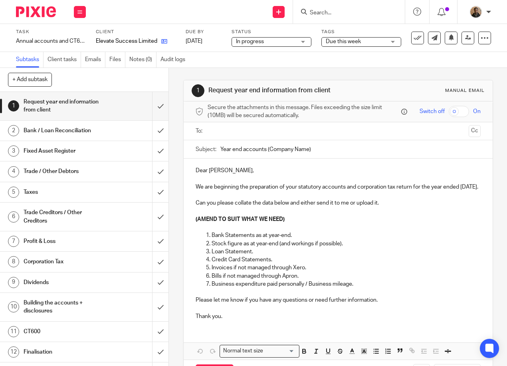
click at [159, 37] on link at bounding box center [162, 41] width 10 height 8
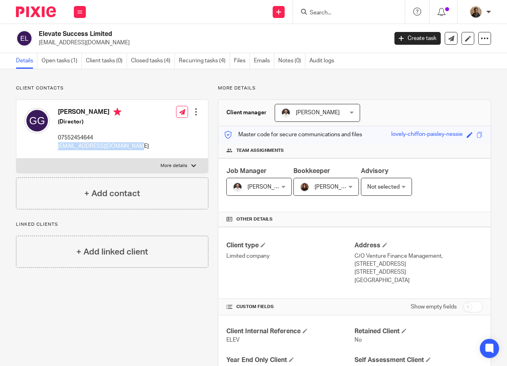
drag, startPoint x: 57, startPoint y: 146, endPoint x: 141, endPoint y: 151, distance: 84.0
click at [141, 151] on div "[PERSON_NAME] (Director) 07552454644 [EMAIL_ADDRESS][DOMAIN_NAME] Edit contact …" at bounding box center [112, 129] width 192 height 59
drag, startPoint x: 141, startPoint y: 151, endPoint x: 128, endPoint y: 145, distance: 14.8
click at [71, 65] on link "Open tasks (1)" at bounding box center [62, 61] width 40 height 16
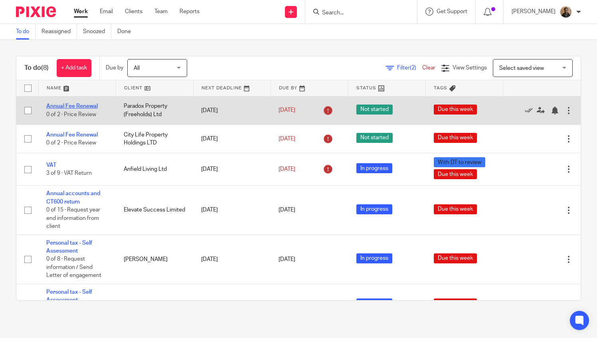
click at [91, 106] on link "Annual Fee Renewal" at bounding box center [71, 106] width 51 height 6
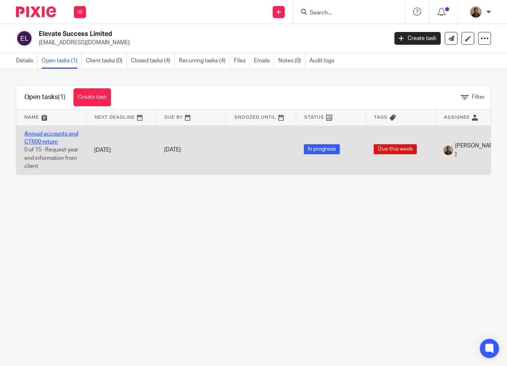
click at [46, 134] on link "Annual accounts and CT600 return" at bounding box center [51, 138] width 54 height 14
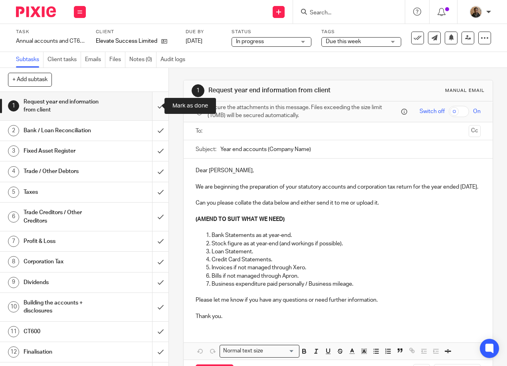
click at [147, 109] on input "submit" at bounding box center [84, 106] width 168 height 28
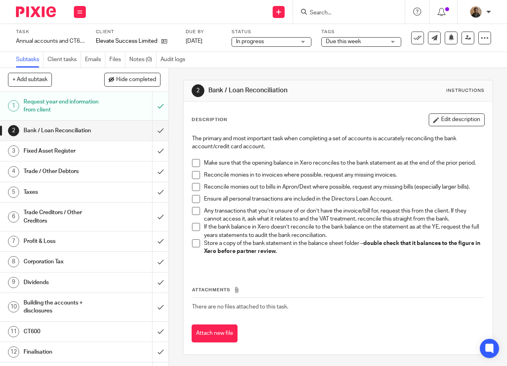
click at [193, 163] on span at bounding box center [196, 163] width 8 height 8
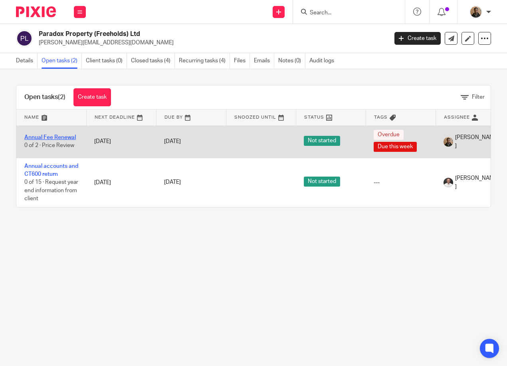
click at [55, 140] on link "Annual Fee Renewal" at bounding box center [49, 138] width 51 height 6
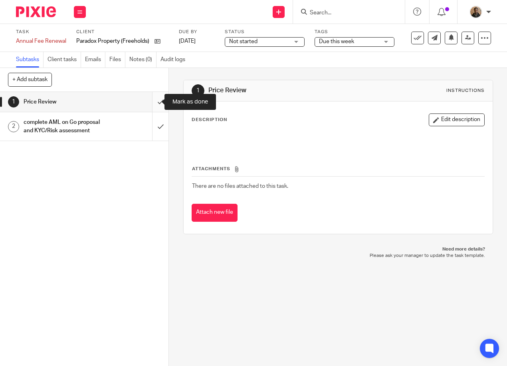
click at [158, 100] on input "submit" at bounding box center [84, 102] width 168 height 20
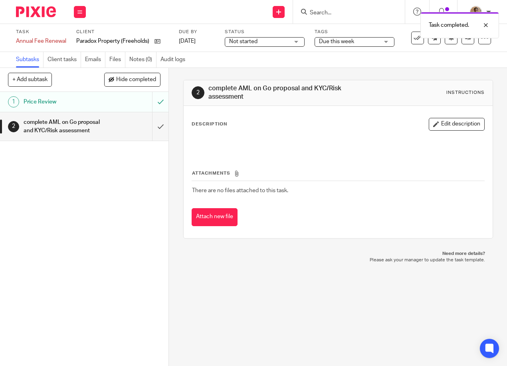
click at [264, 41] on span "Not started" at bounding box center [259, 42] width 60 height 8
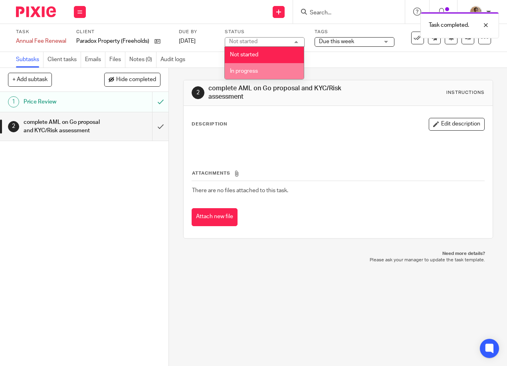
click at [273, 70] on li "In progress" at bounding box center [264, 71] width 79 height 16
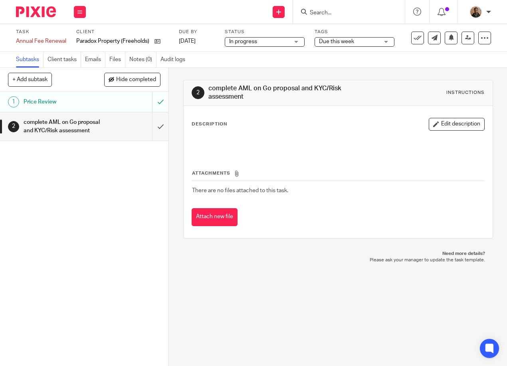
click at [370, 41] on span "Due this week" at bounding box center [349, 42] width 60 height 8
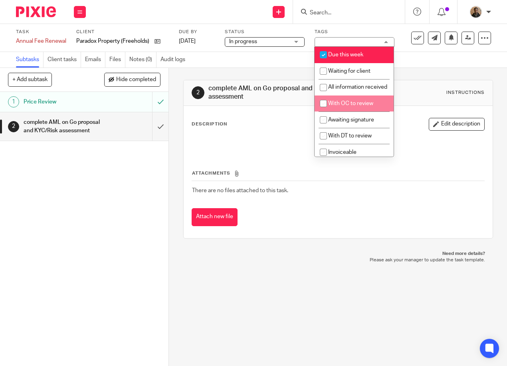
scroll to position [40, 0]
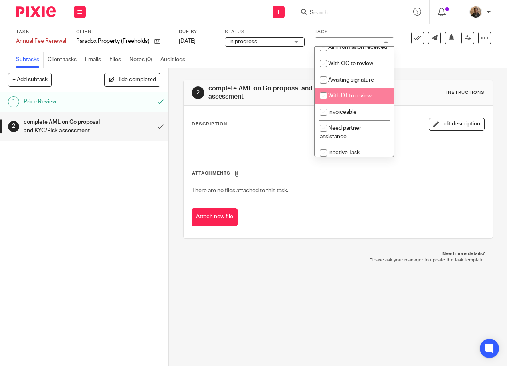
click at [323, 103] on input "checkbox" at bounding box center [323, 95] width 15 height 15
checkbox input "true"
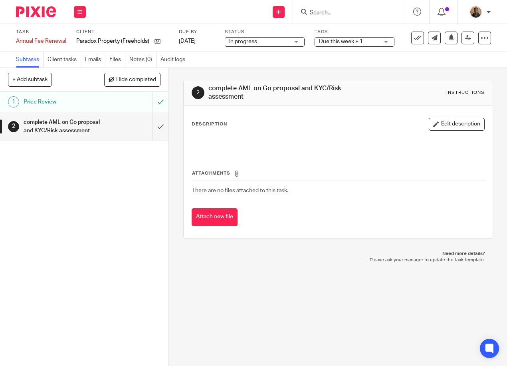
click at [423, 61] on div "Subtasks Client tasks Emails Files Notes (0) Audit logs" at bounding box center [253, 60] width 507 height 16
click at [152, 135] on input "submit" at bounding box center [84, 126] width 168 height 28
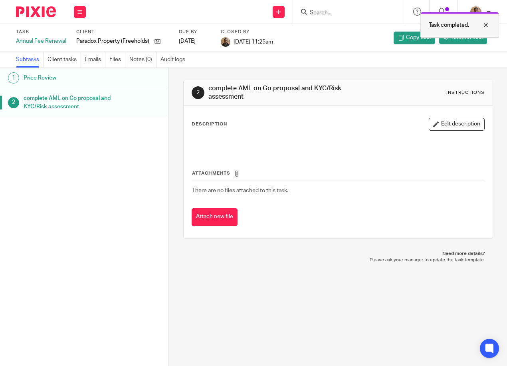
click at [485, 24] on div at bounding box center [480, 25] width 22 height 10
click at [452, 40] on span "Reopen task" at bounding box center [466, 38] width 31 height 8
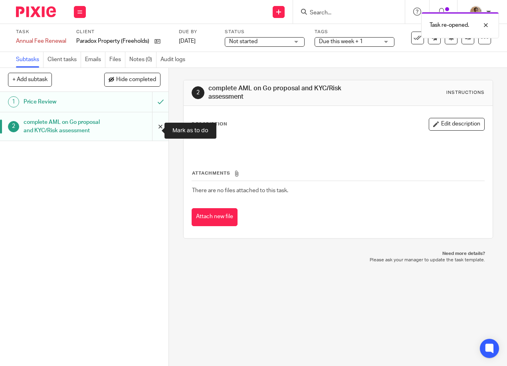
click at [154, 133] on input "submit" at bounding box center [84, 126] width 168 height 28
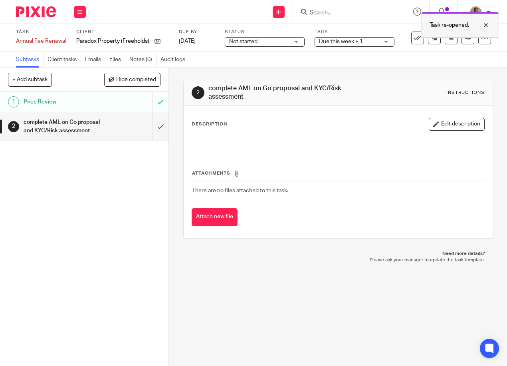
click at [486, 23] on div at bounding box center [480, 25] width 22 height 10
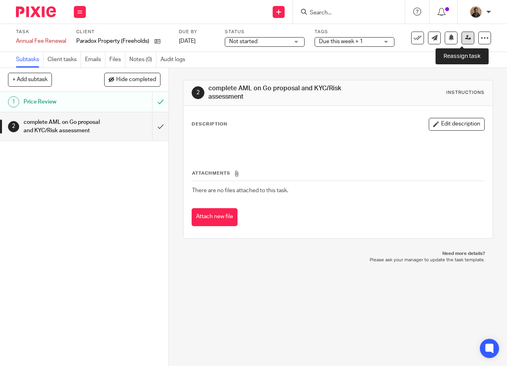
click at [465, 36] on icon at bounding box center [468, 38] width 6 height 6
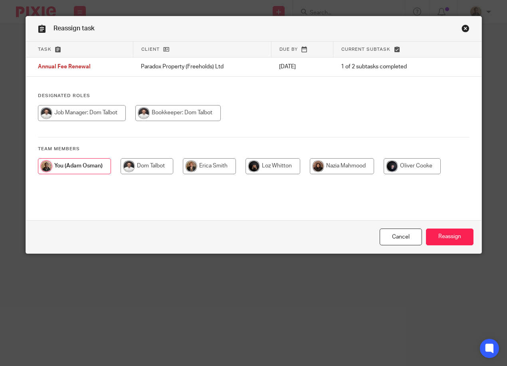
click at [171, 114] on input "radio" at bounding box center [177, 113] width 85 height 16
radio input "true"
click at [81, 113] on input "radio" at bounding box center [82, 113] width 88 height 16
radio input "true"
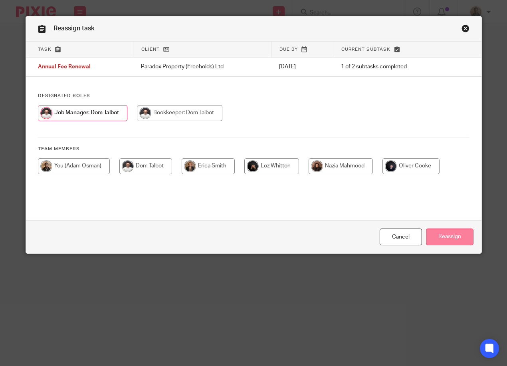
click at [443, 237] on input "Reassign" at bounding box center [450, 236] width 48 height 17
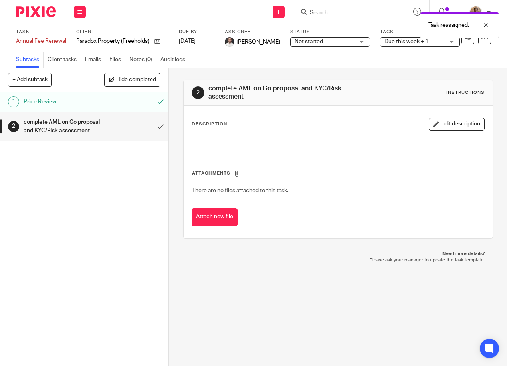
click at [59, 202] on div "1 Price Review 2 complete AML on Go proposal and KYC/Risk assessment" at bounding box center [84, 229] width 168 height 274
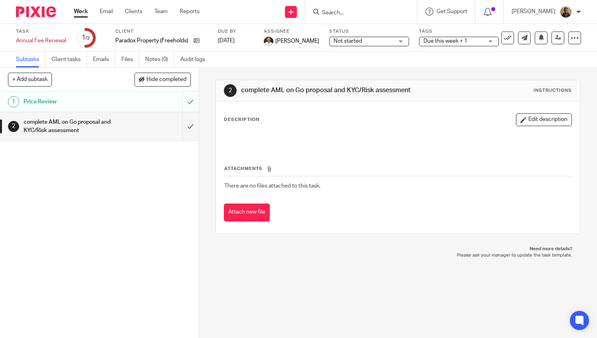
click at [386, 42] on div "Not started Not started" at bounding box center [369, 42] width 80 height 10
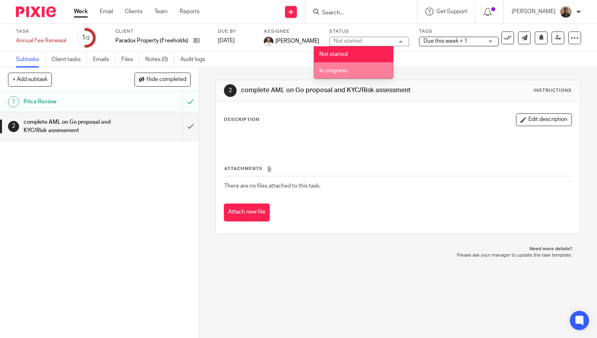
click at [426, 56] on div "Subtasks Client tasks Emails Files Notes (0) Audit logs" at bounding box center [298, 60] width 597 height 16
